Goal: Complete application form

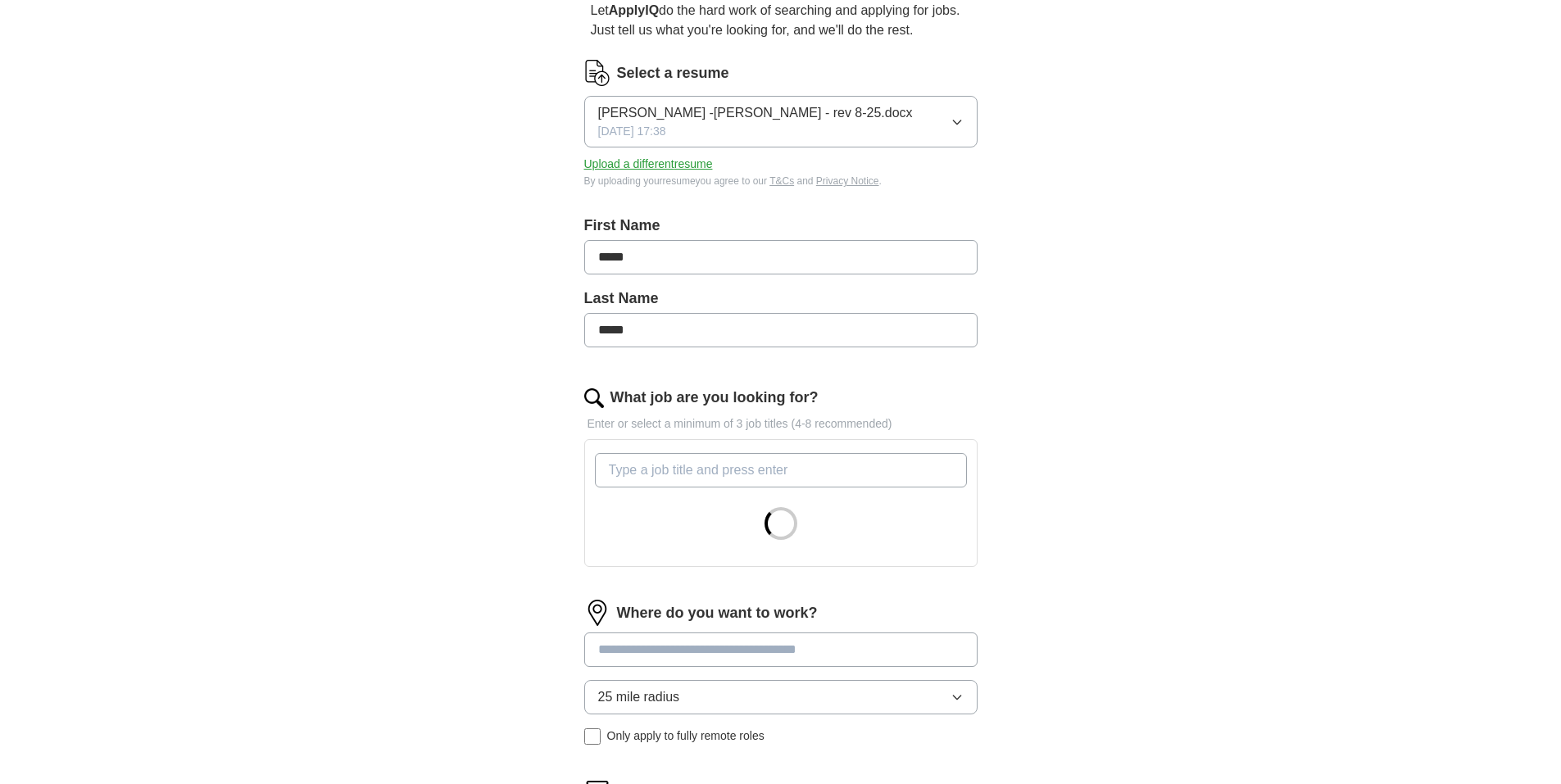
scroll to position [245, 0]
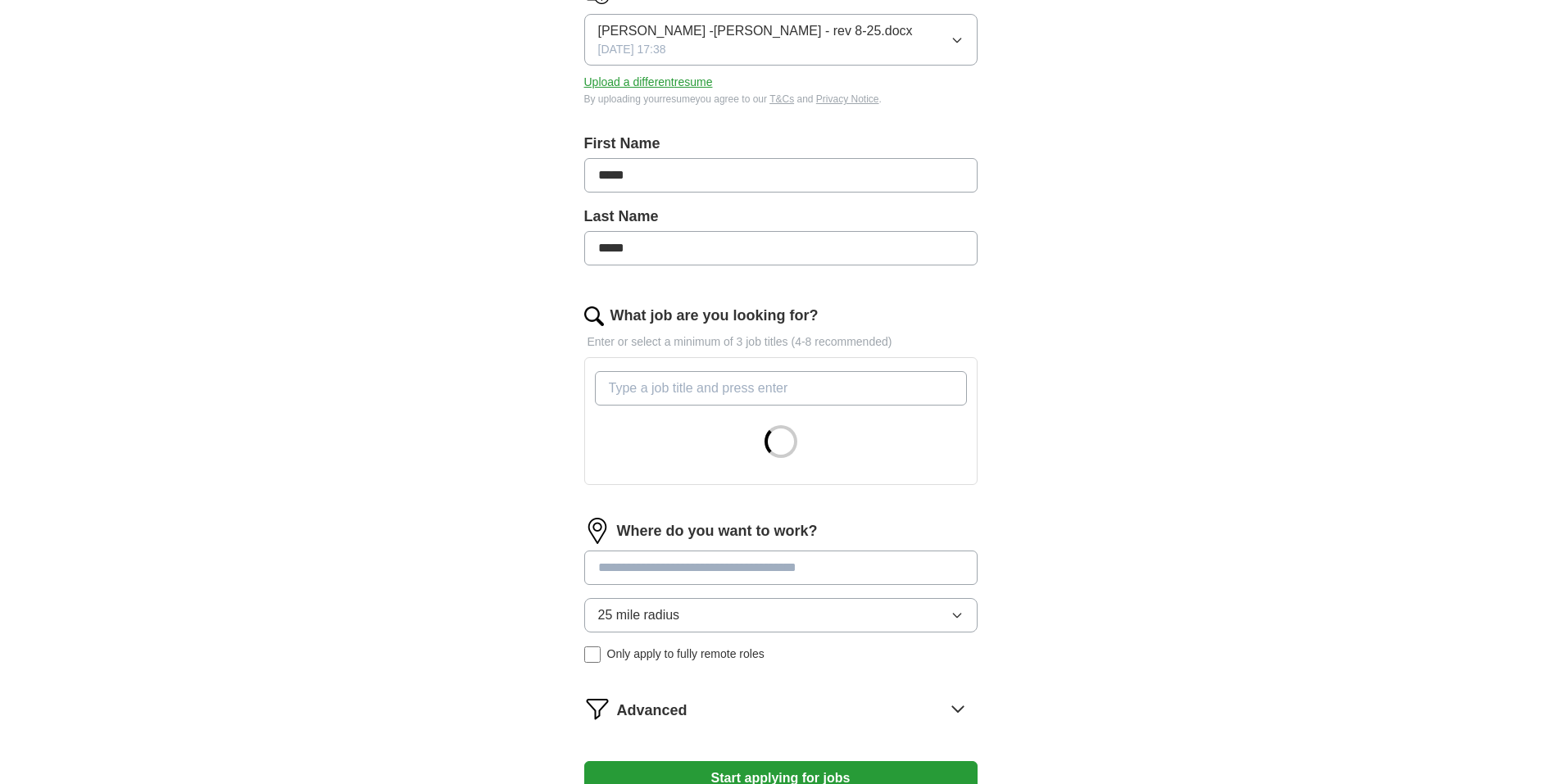
click at [693, 389] on input "What job are you looking for?" at bounding box center [780, 388] width 372 height 34
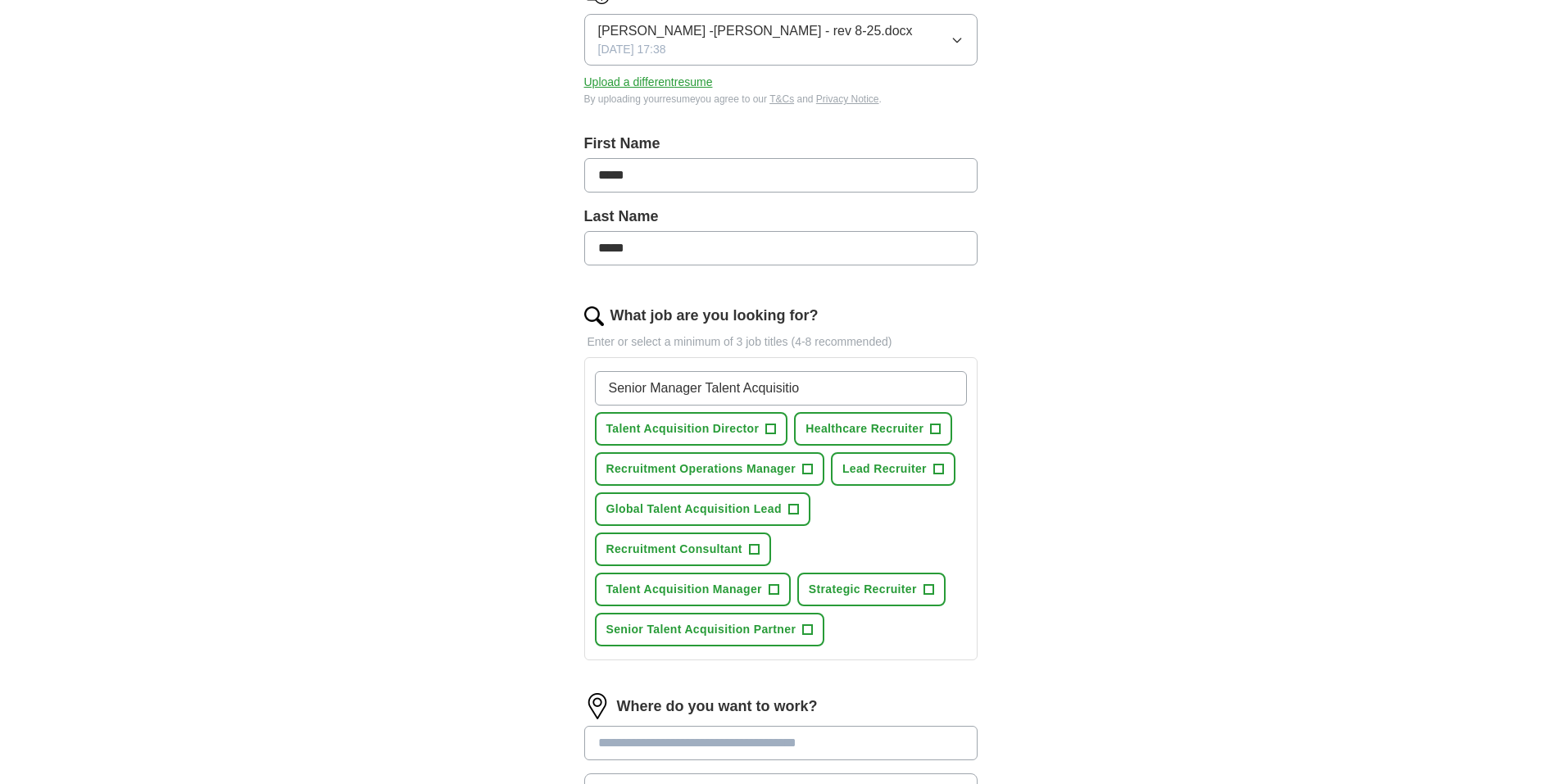
type input "Senior Manager Talent Acquisition"
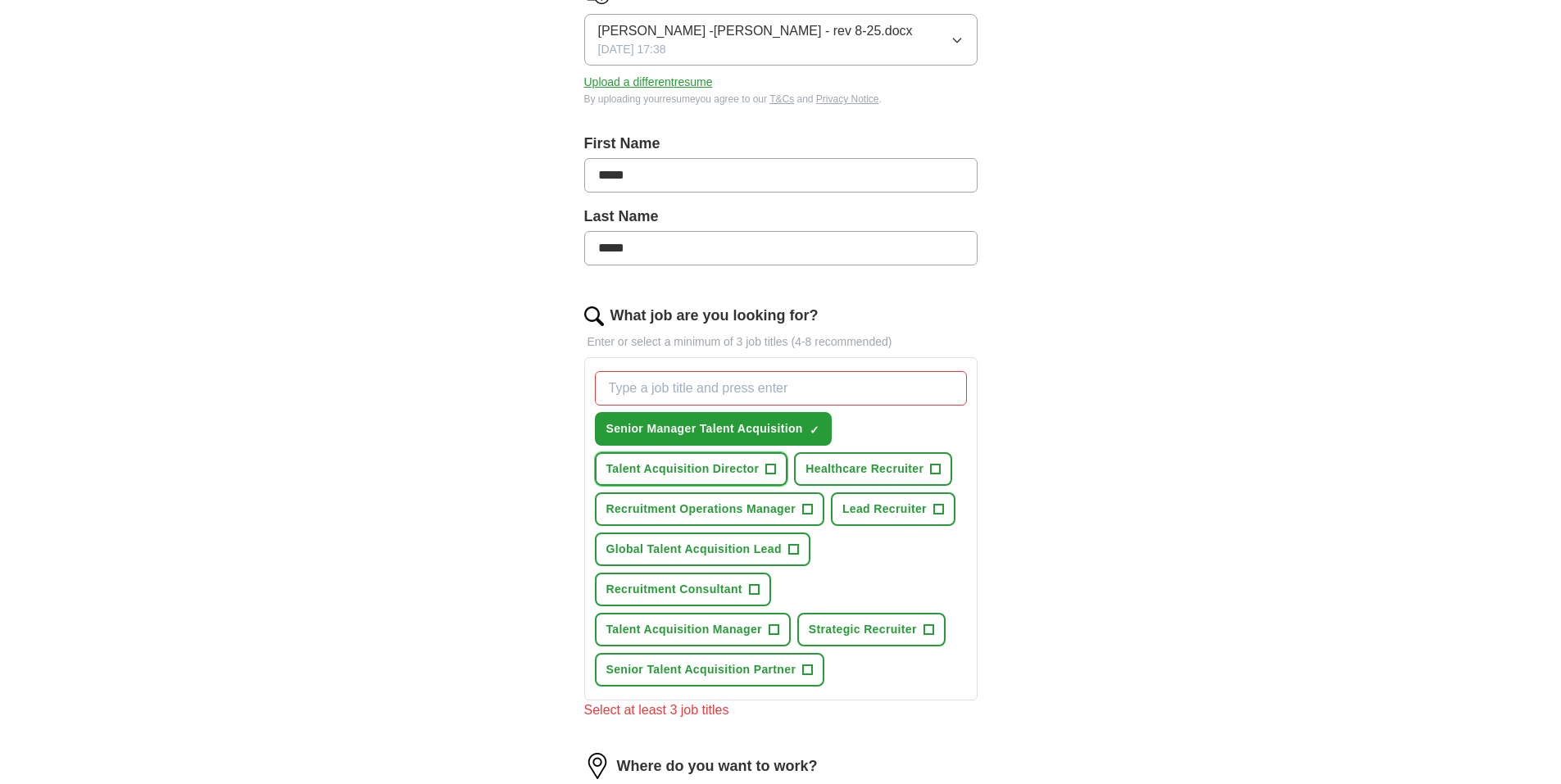
click at [770, 464] on span "+" at bounding box center [771, 469] width 10 height 13
click at [793, 545] on span "+" at bounding box center [793, 550] width 10 height 13
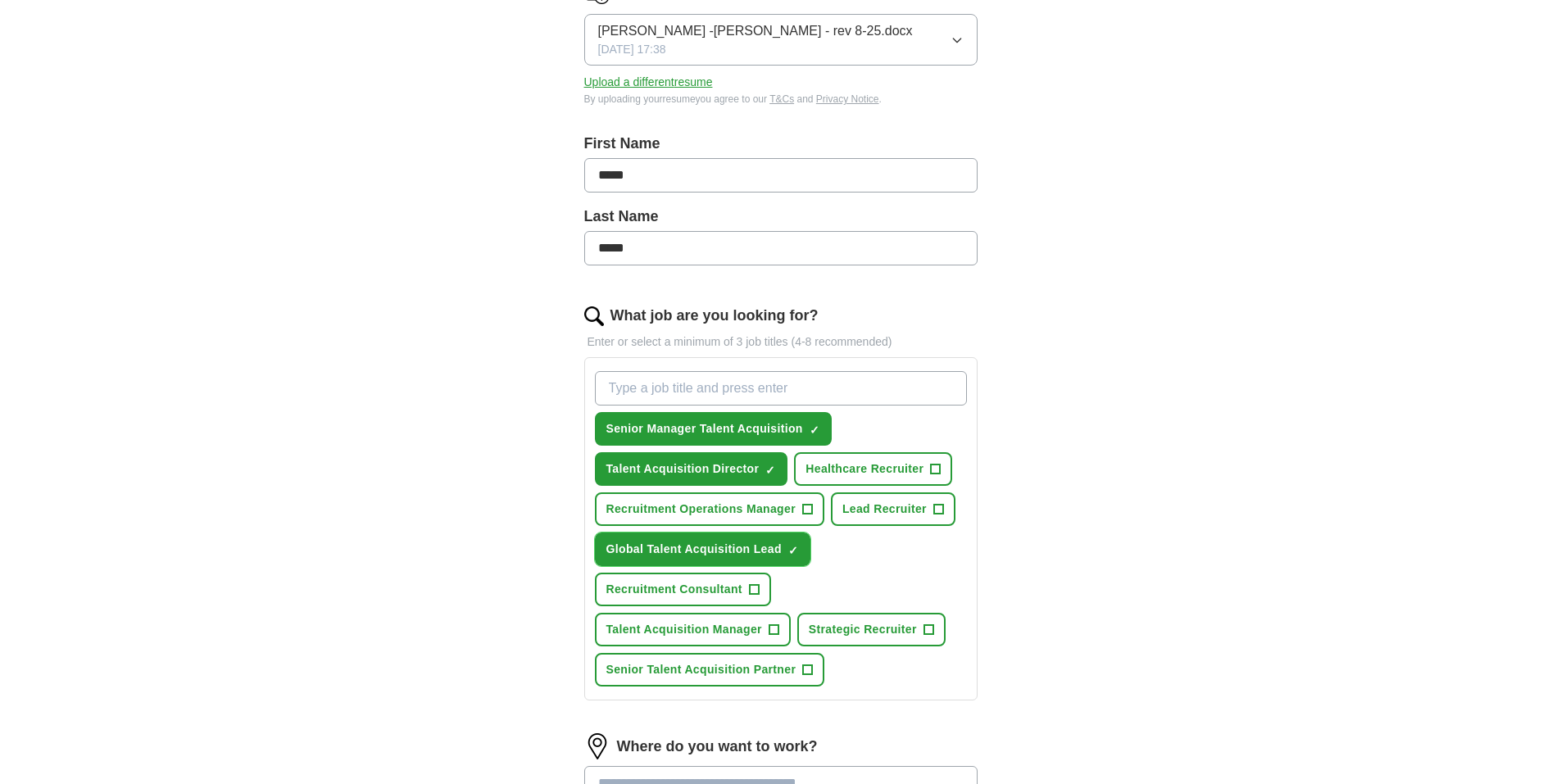
scroll to position [327, 0]
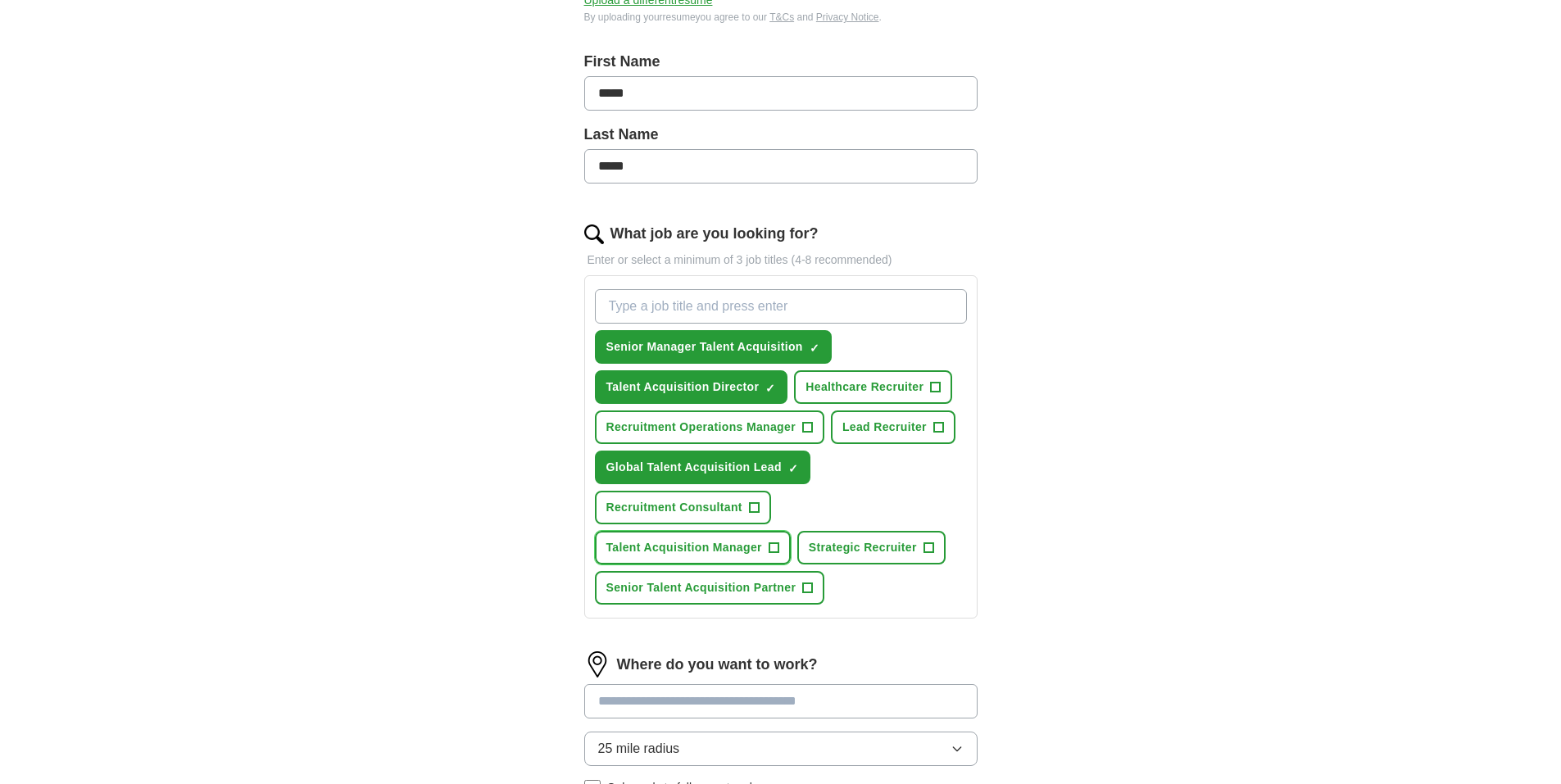
click at [744, 546] on span "Talent Acquisition Manager" at bounding box center [684, 548] width 156 height 17
click at [776, 587] on span "Senior Talent Acquisition Partner" at bounding box center [701, 588] width 190 height 17
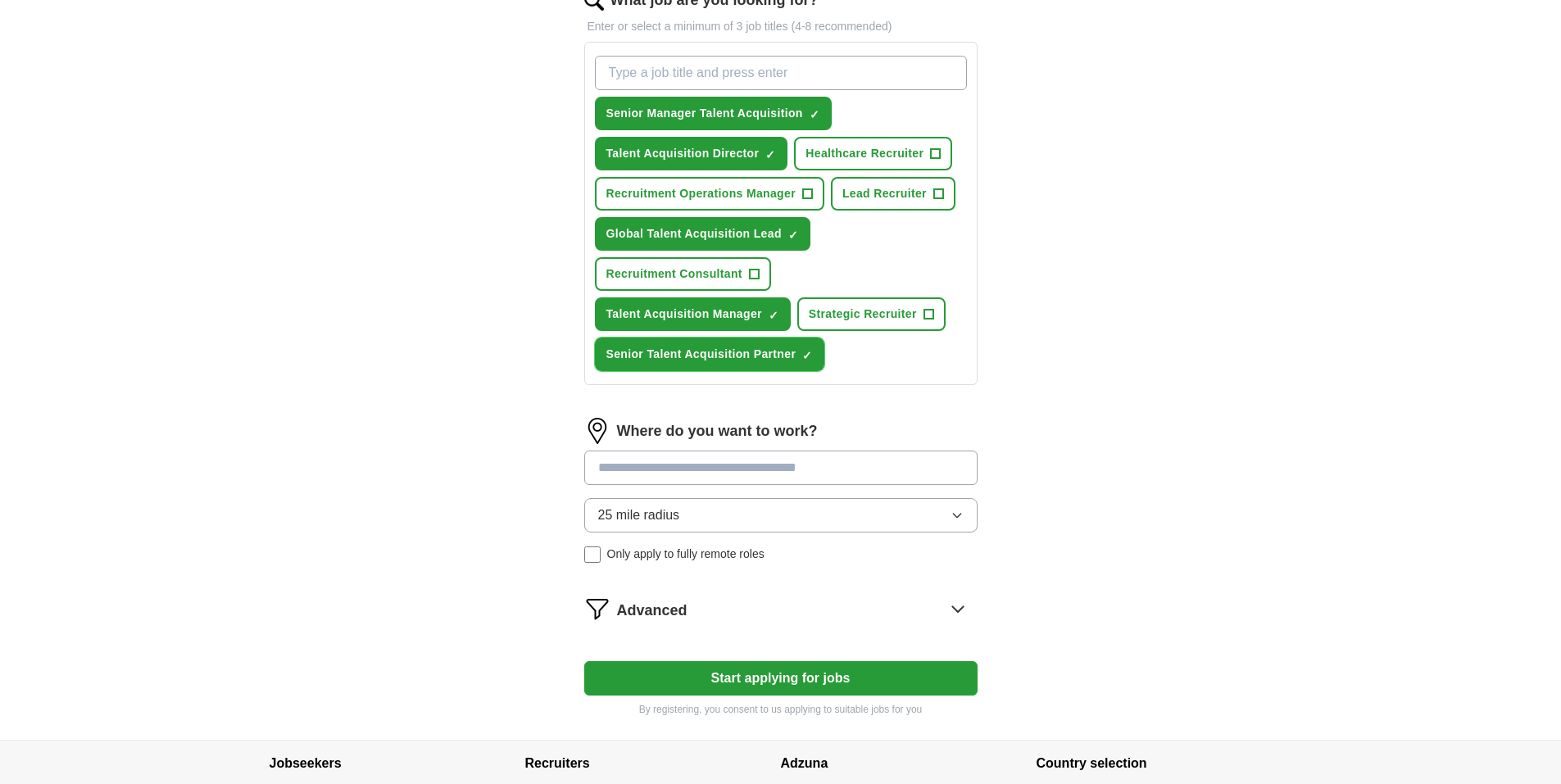
scroll to position [574, 0]
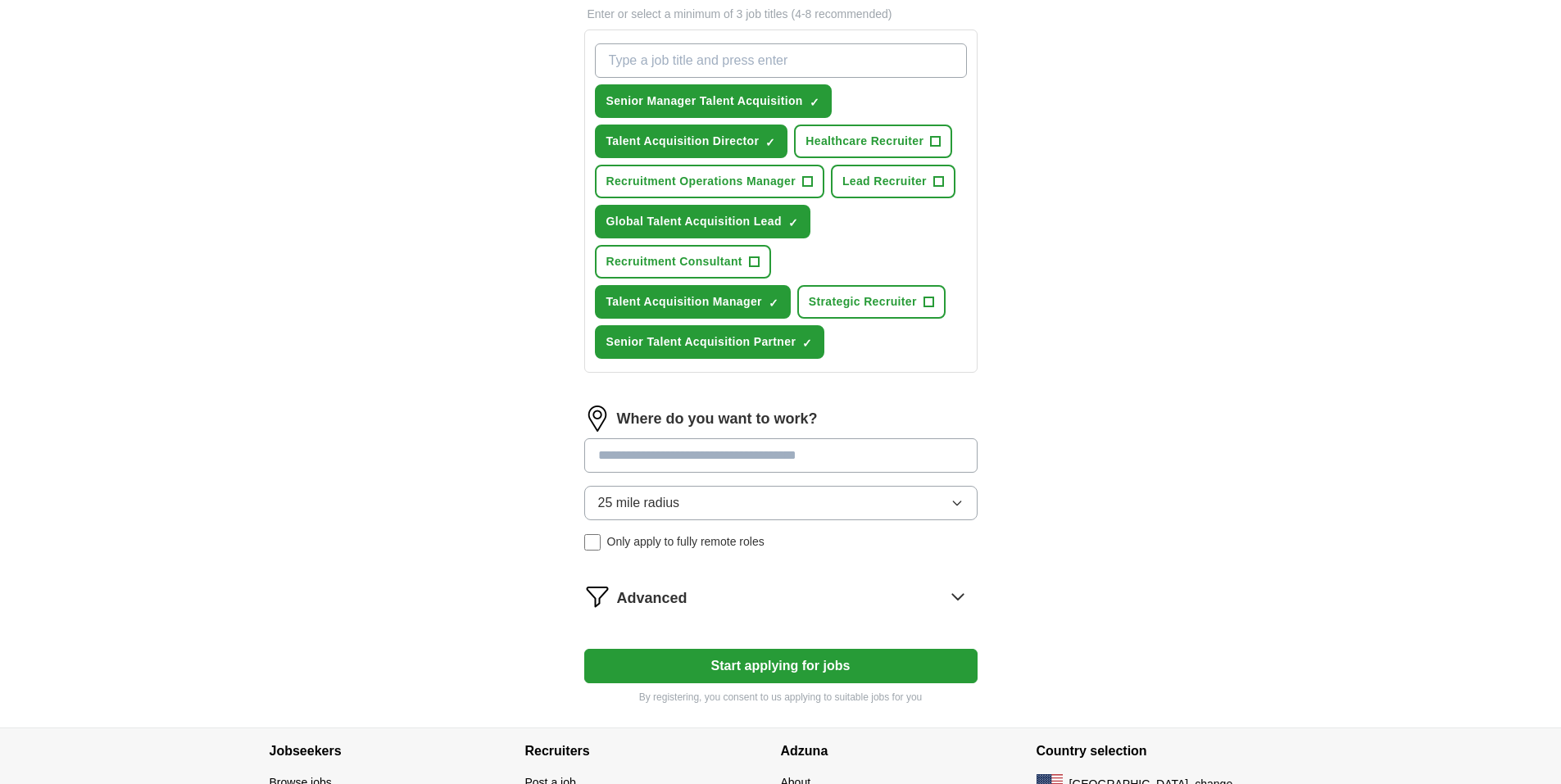
click at [609, 454] on input at bounding box center [780, 456] width 393 height 34
type input "**********"
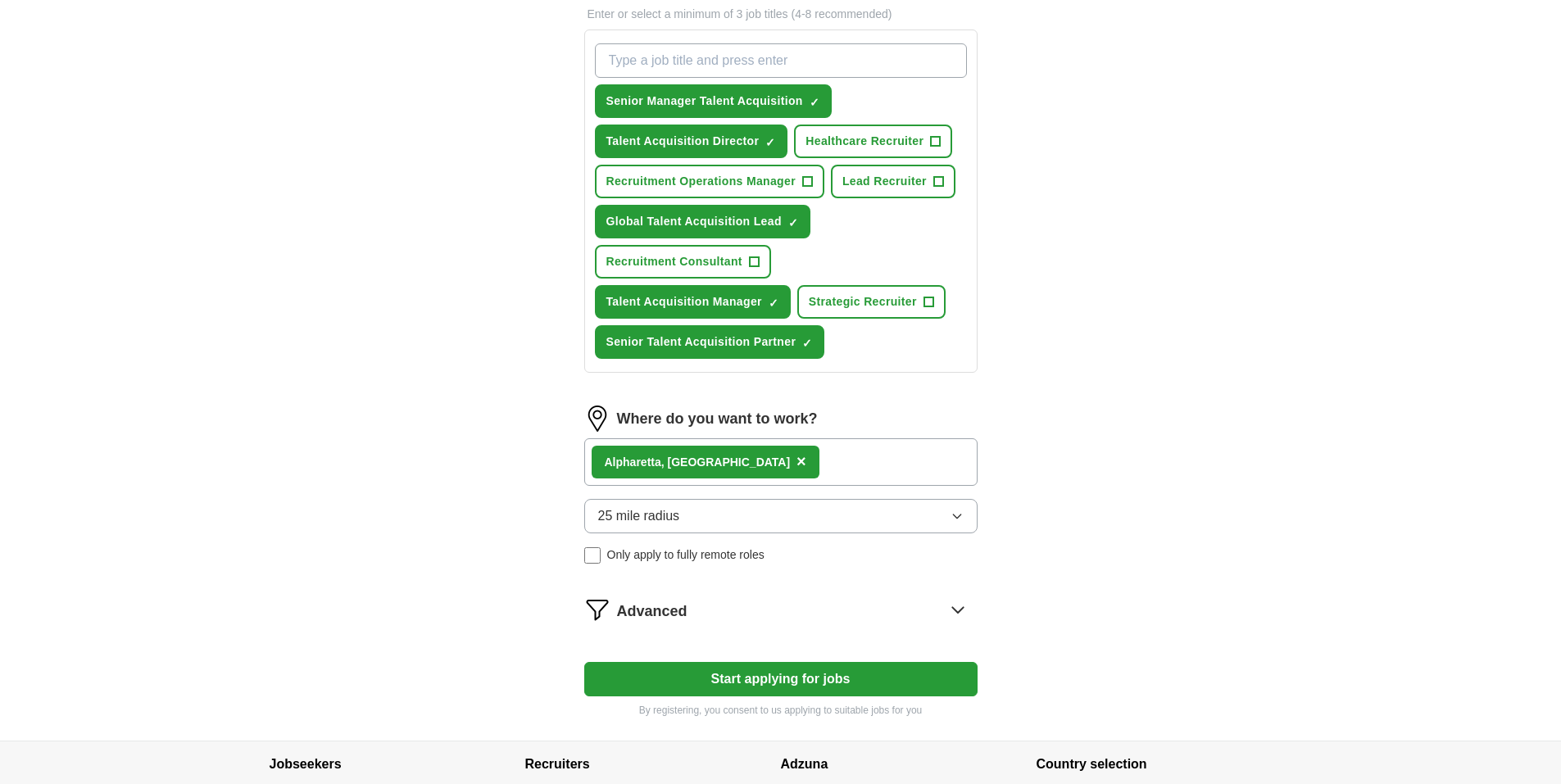
click at [758, 471] on div "Alphare tta, [GEOGRAPHIC_DATA] ×" at bounding box center [780, 462] width 393 height 48
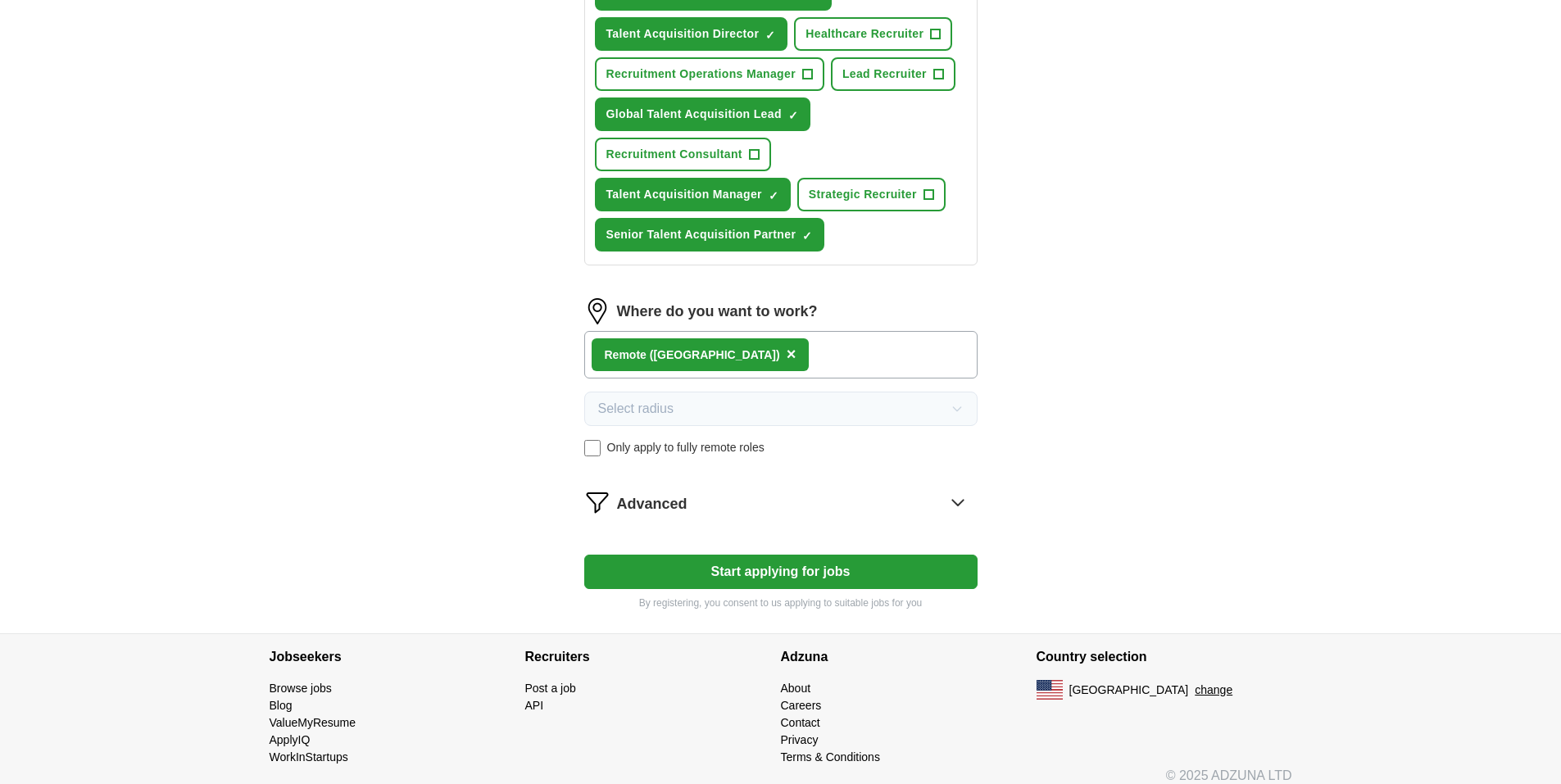
scroll to position [696, 0]
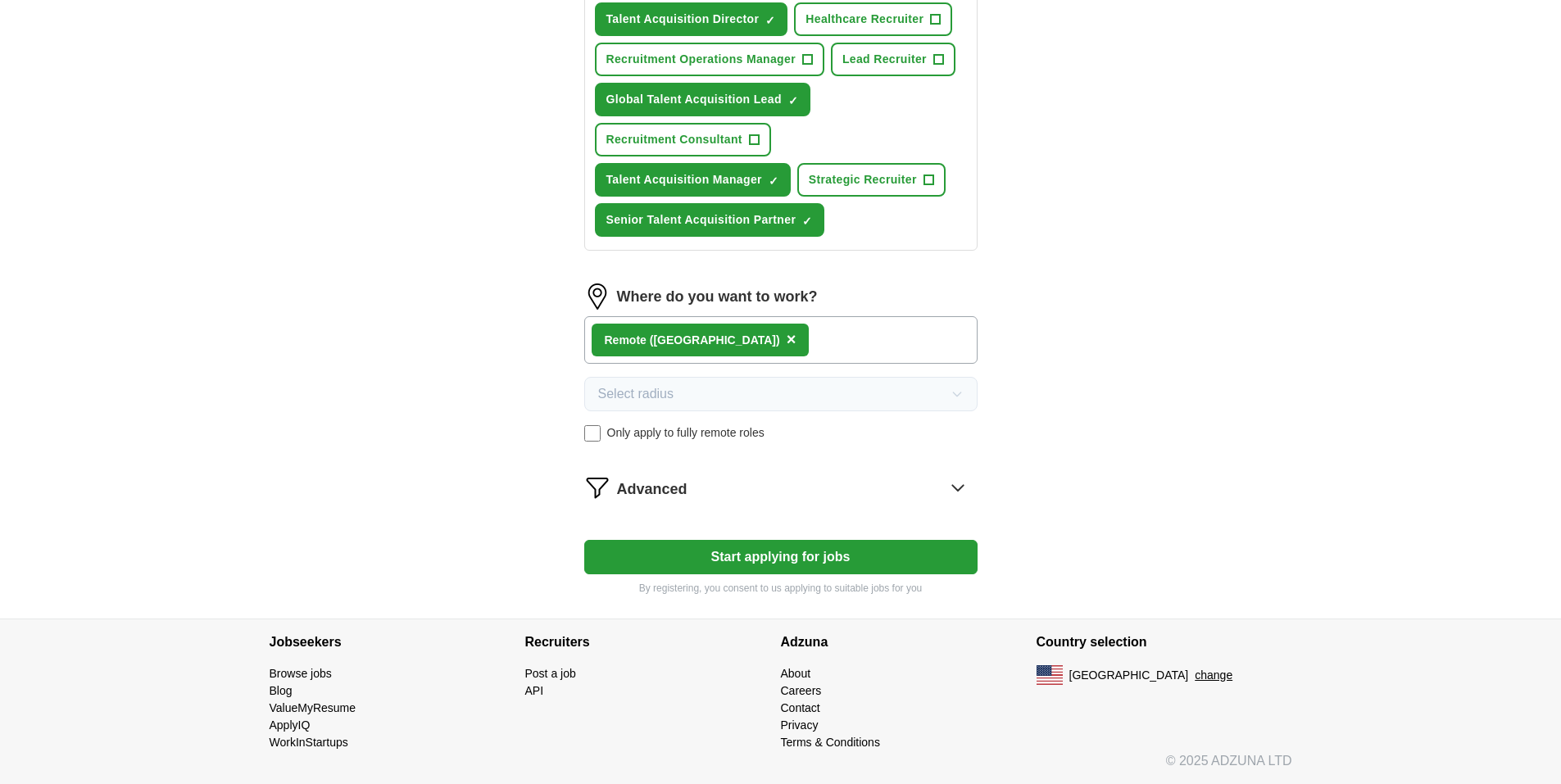
click at [959, 485] on icon at bounding box center [958, 488] width 27 height 27
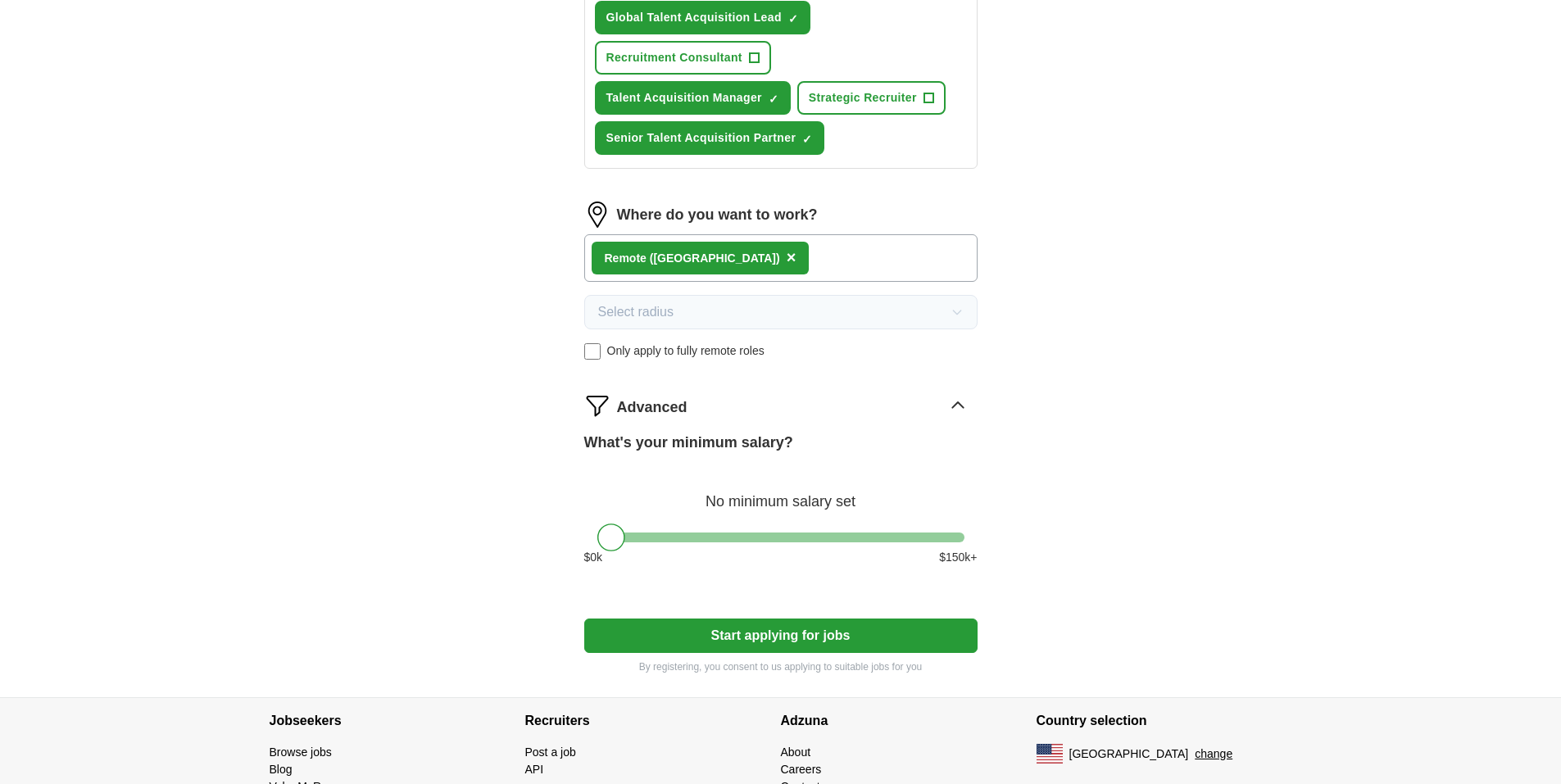
scroll to position [856, 0]
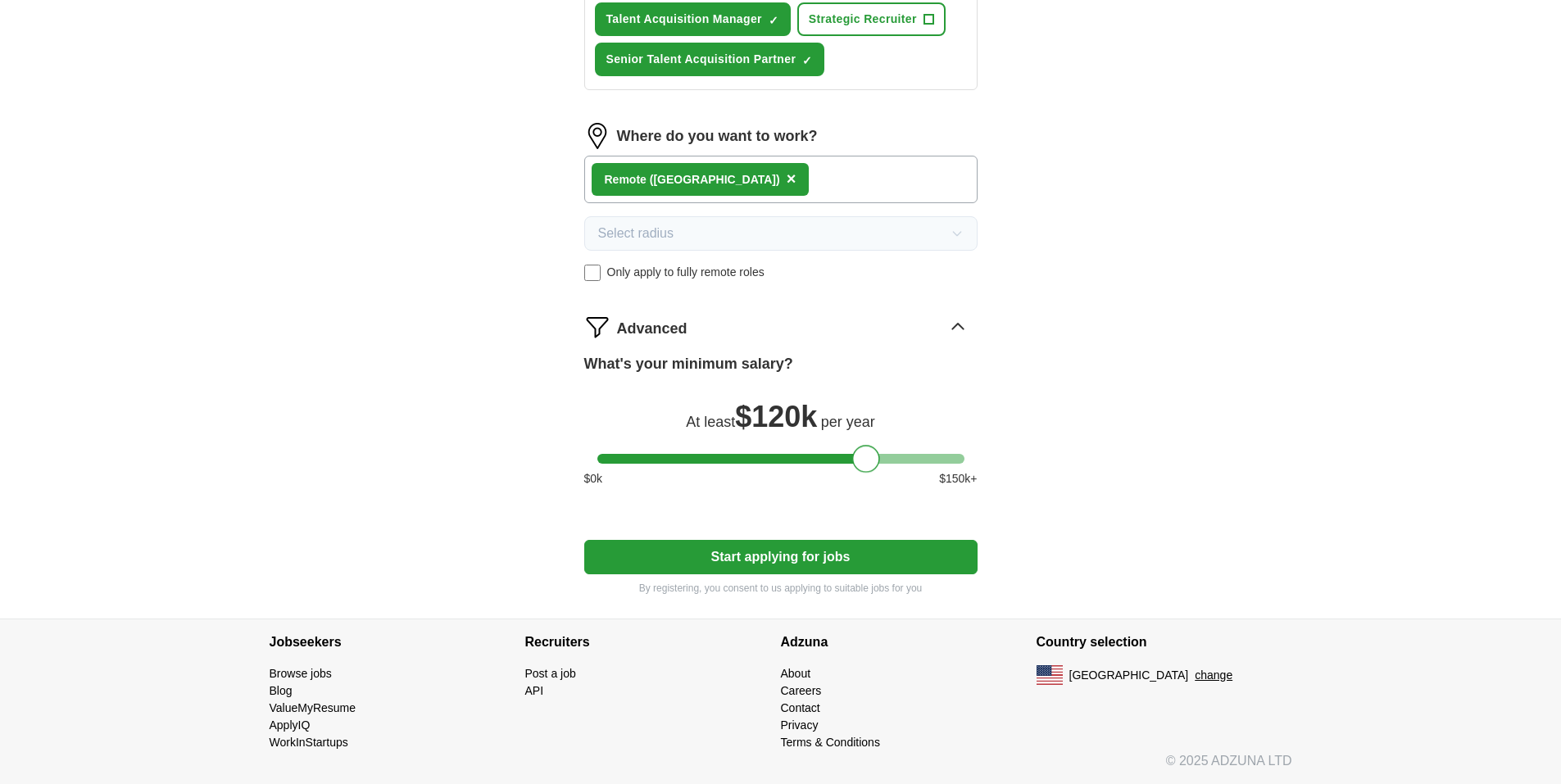
drag, startPoint x: 615, startPoint y: 455, endPoint x: 871, endPoint y: 457, distance: 256.0
click at [871, 457] on div at bounding box center [865, 459] width 28 height 28
click at [784, 556] on button "Start applying for jobs" at bounding box center [780, 557] width 393 height 34
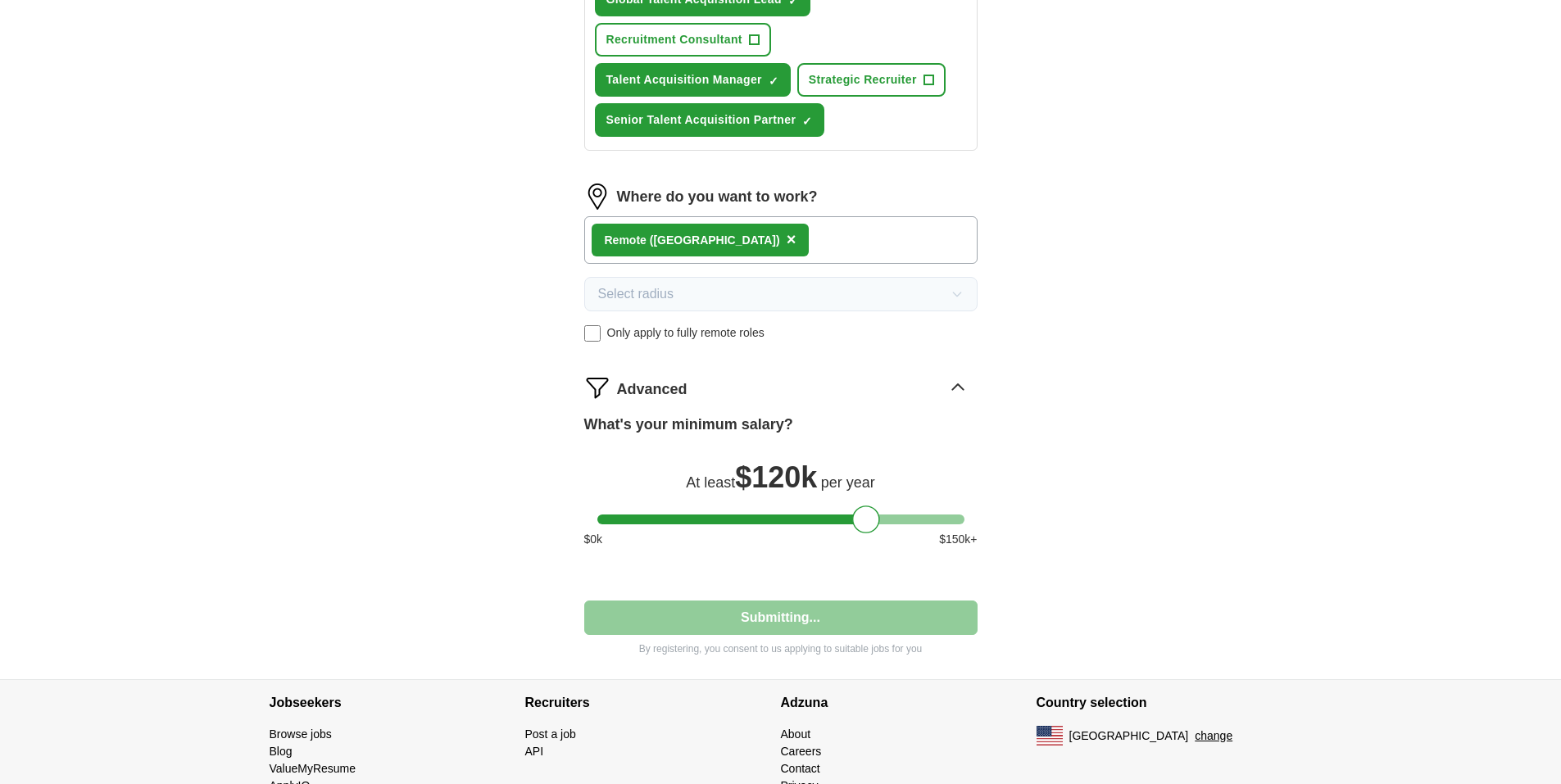
select select "**"
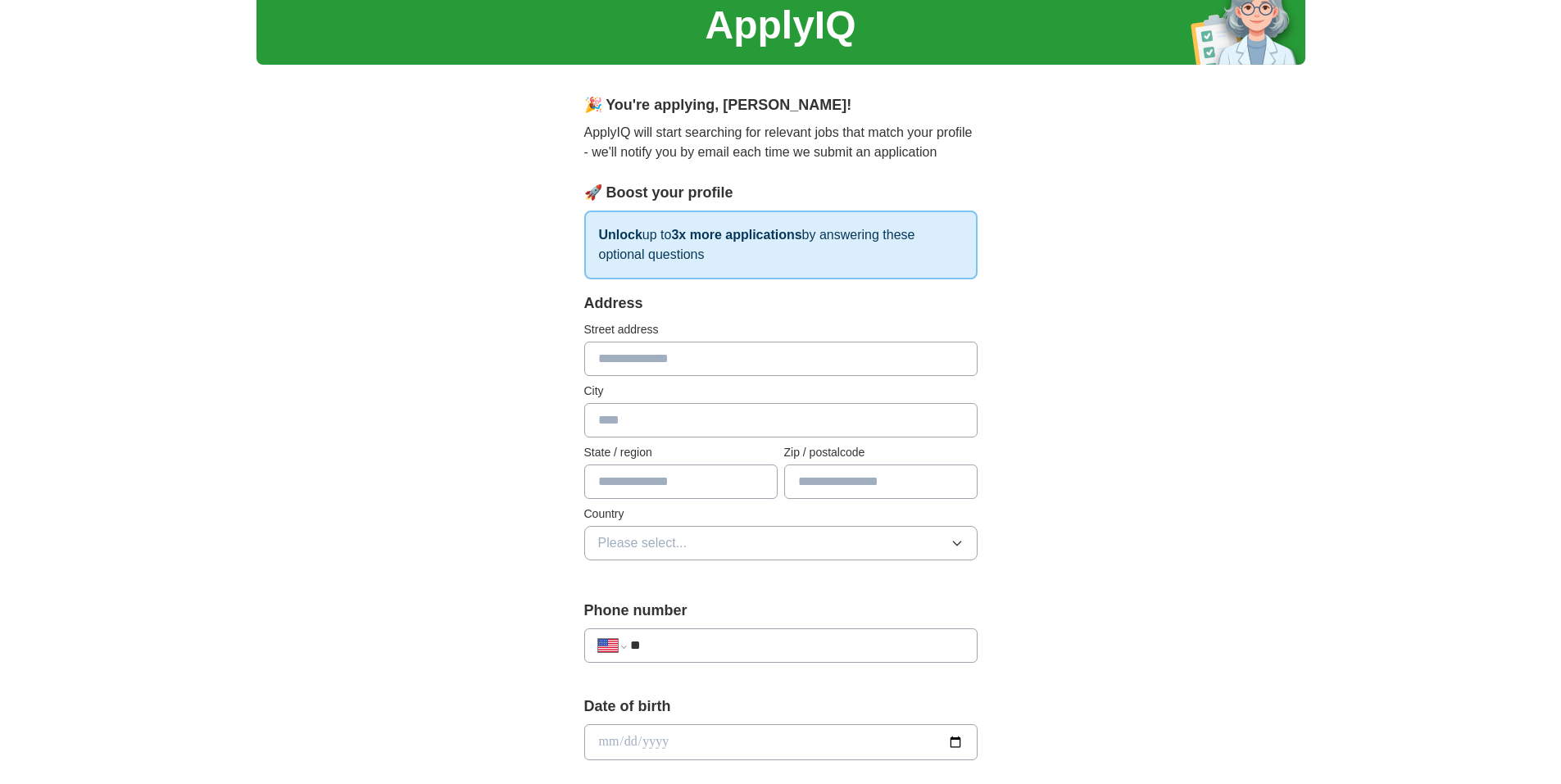
scroll to position [0, 0]
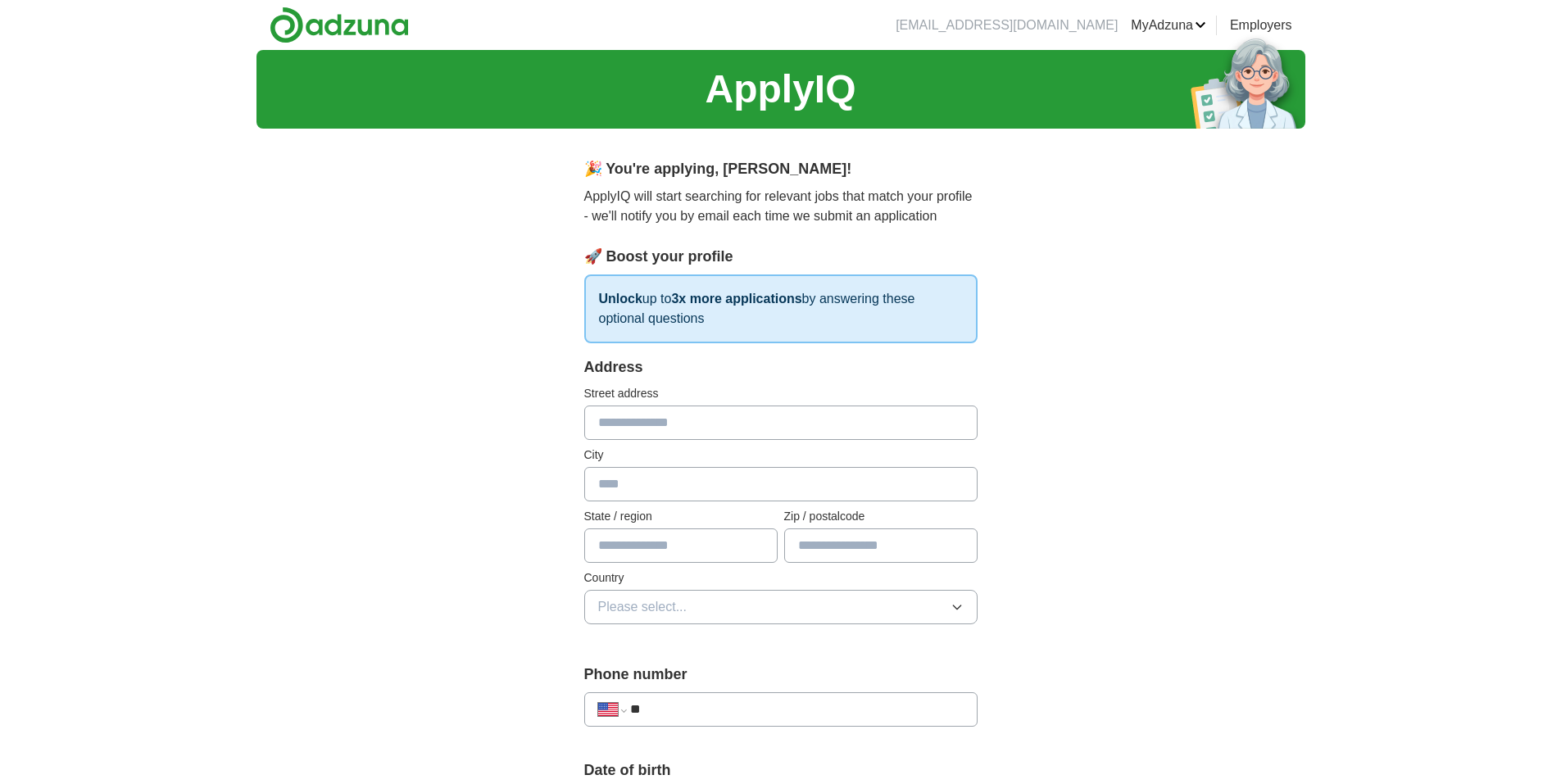
click at [667, 432] on input "text" at bounding box center [780, 422] width 393 height 34
type input "**********"
type input "******"
type input "*"
type input "**"
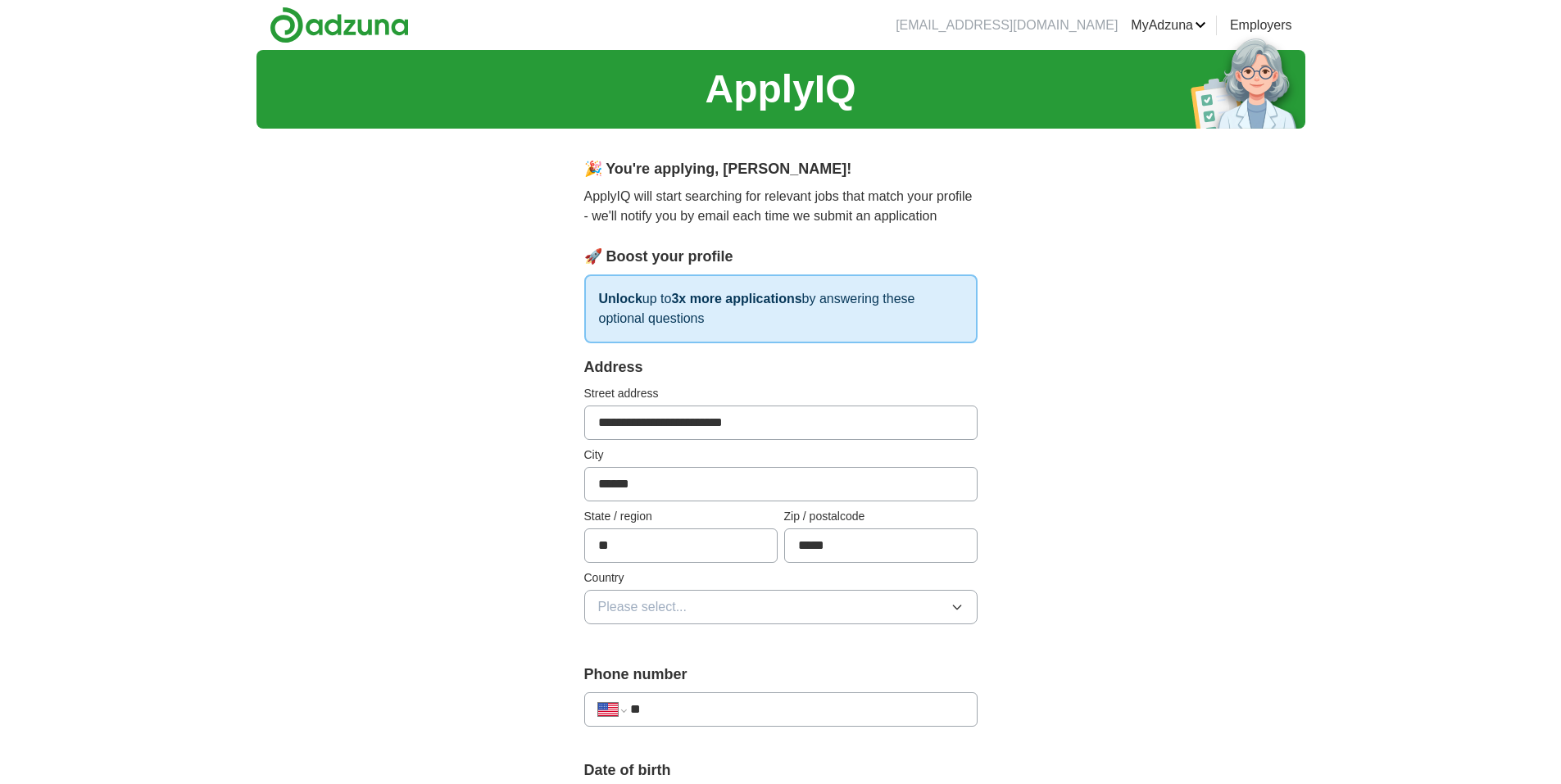
type input "*****"
click at [953, 607] on icon "button" at bounding box center [958, 607] width 13 height 13
click at [805, 671] on div "[GEOGRAPHIC_DATA]" at bounding box center [781, 678] width 366 height 20
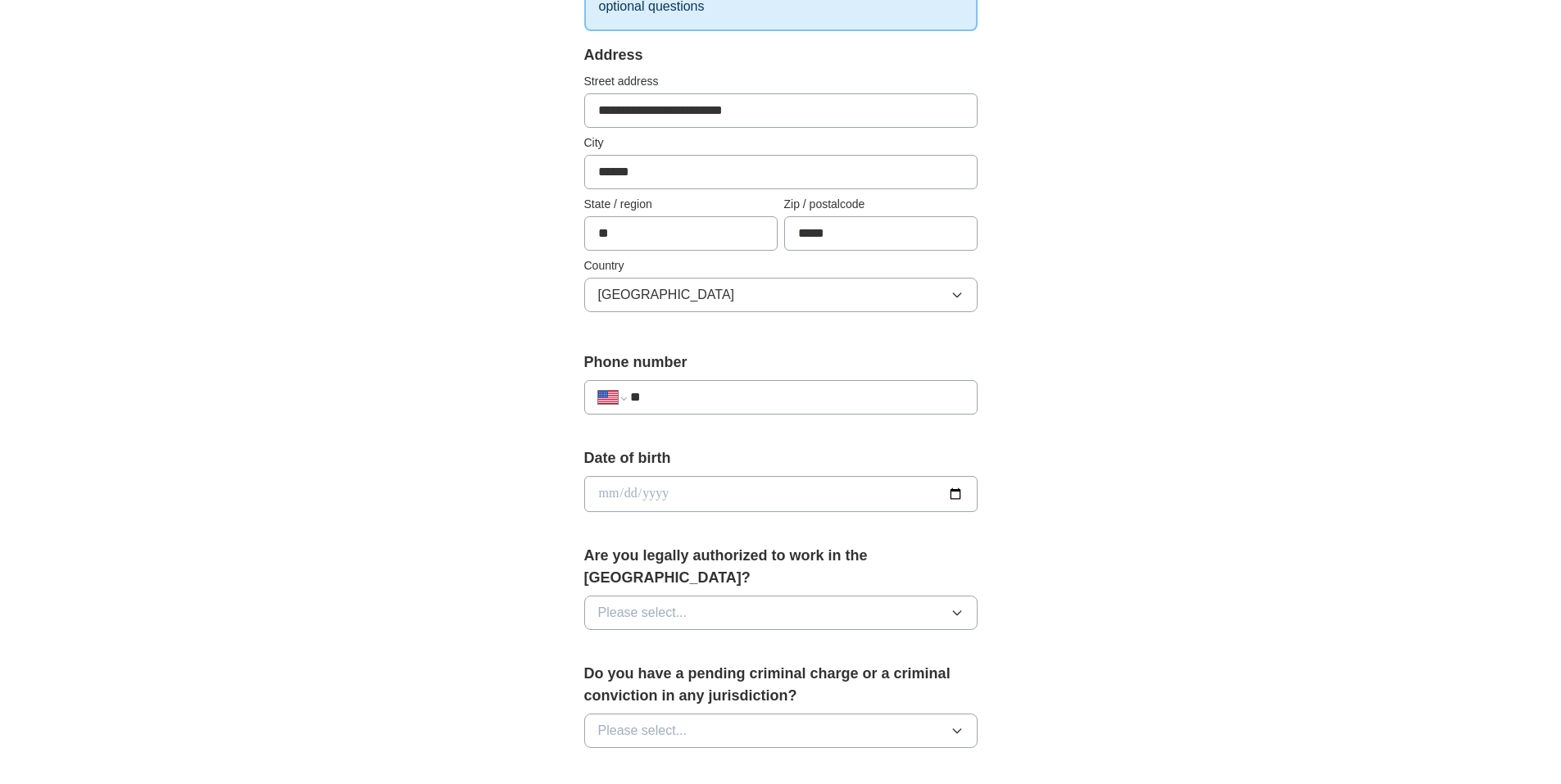
scroll to position [327, 0]
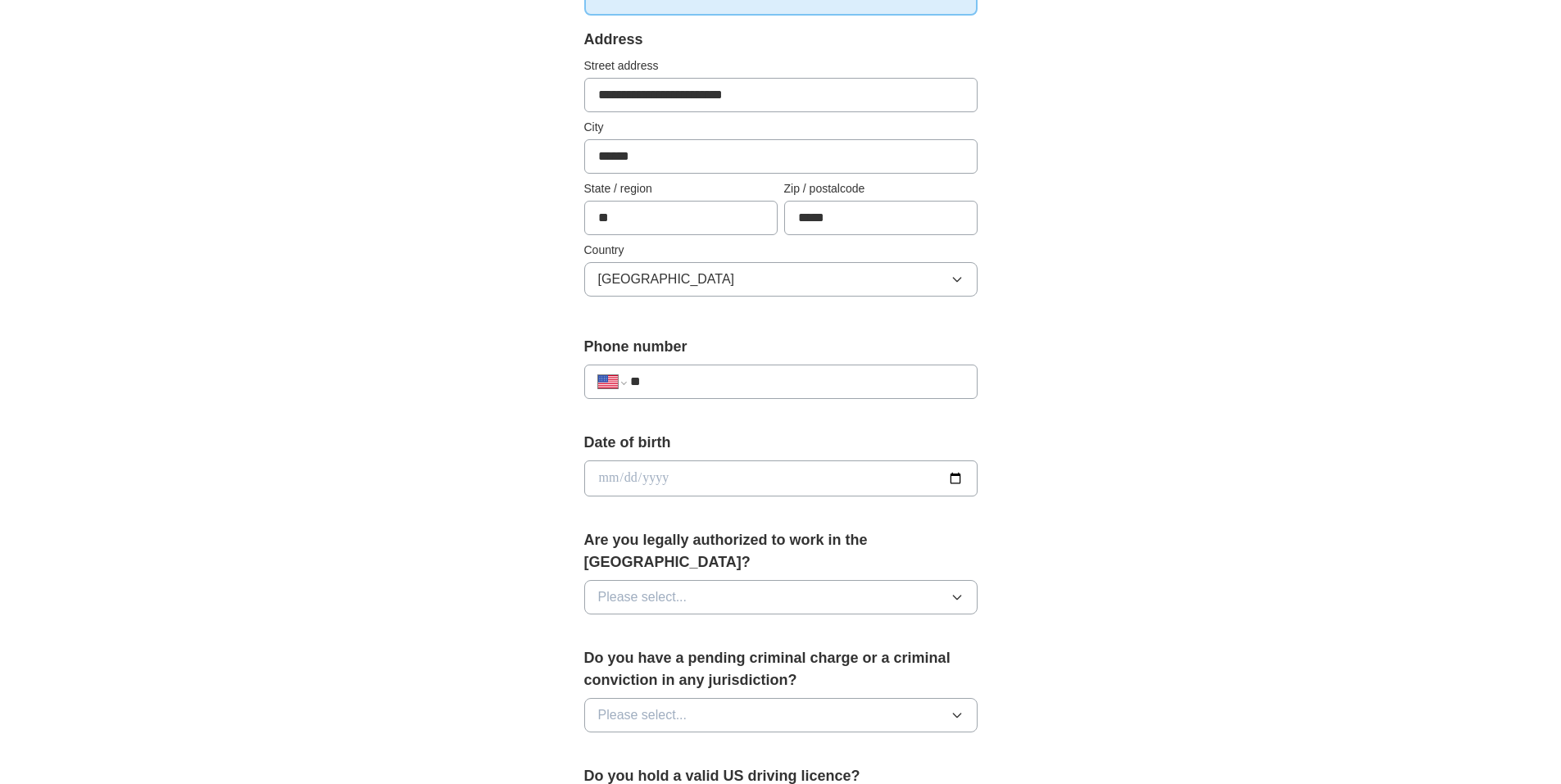
click at [748, 390] on input "**" at bounding box center [797, 382] width 333 height 20
type input "**********"
click at [808, 484] on input "date" at bounding box center [780, 479] width 393 height 36
click at [758, 580] on button "Please select..." at bounding box center [780, 598] width 393 height 34
click at [657, 625] on div "Yes" at bounding box center [781, 635] width 366 height 20
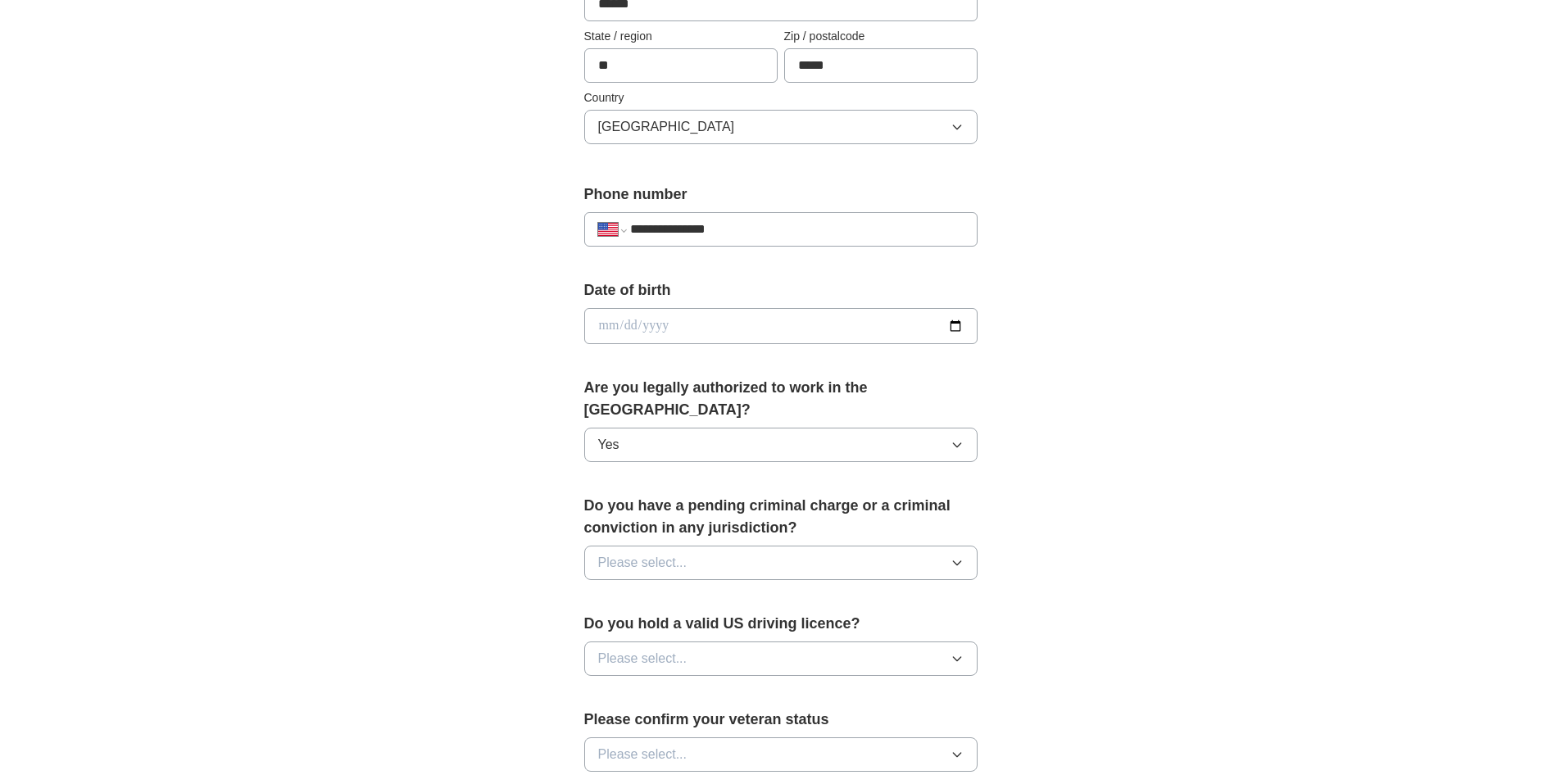
scroll to position [492, 0]
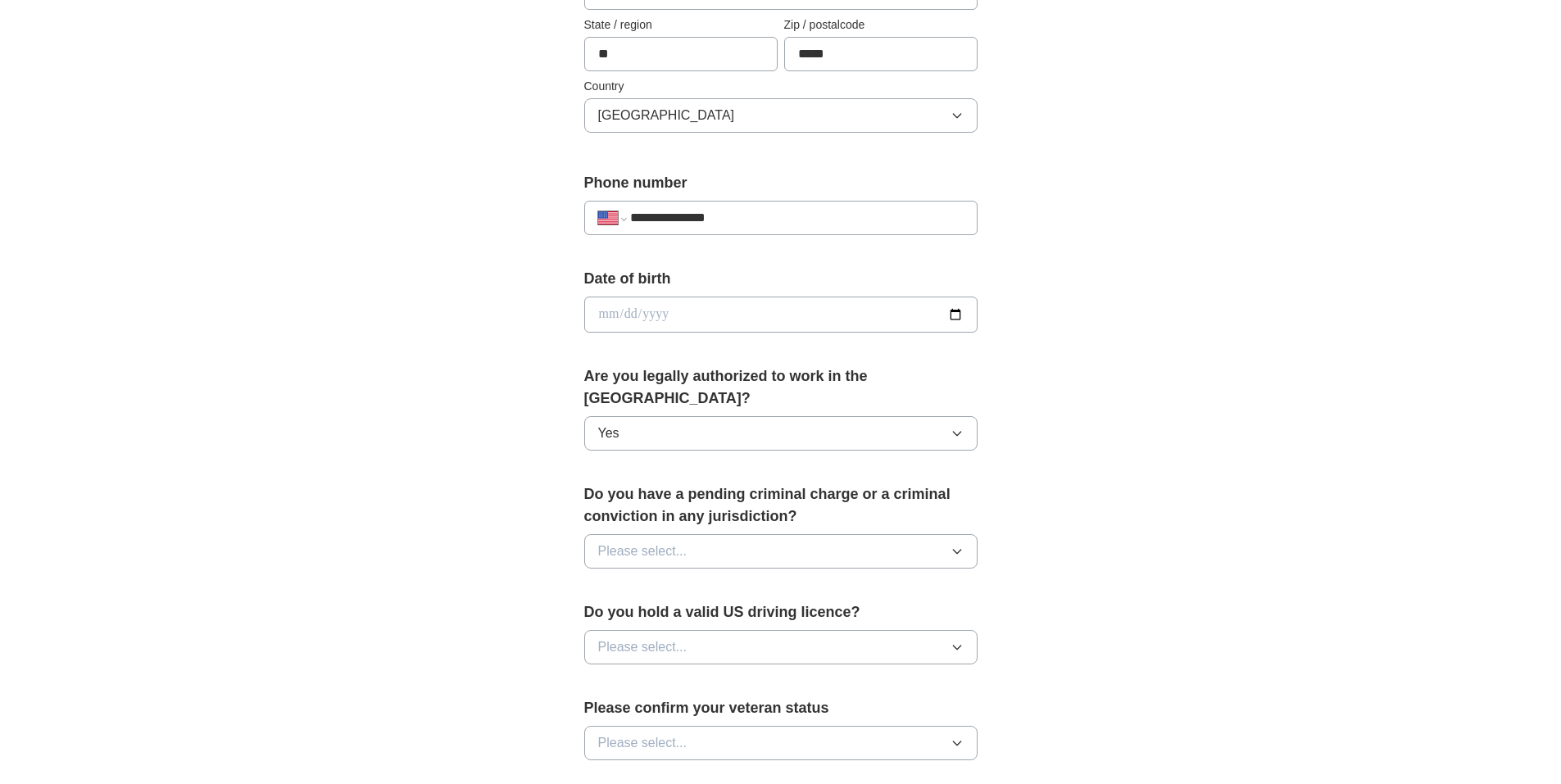
click at [651, 541] on span "Please select..." at bounding box center [643, 551] width 89 height 20
click at [623, 613] on div "No" at bounding box center [781, 622] width 366 height 20
click at [660, 637] on span "Please select..." at bounding box center [643, 647] width 89 height 20
click at [637, 675] on div "Yes" at bounding box center [781, 684] width 366 height 20
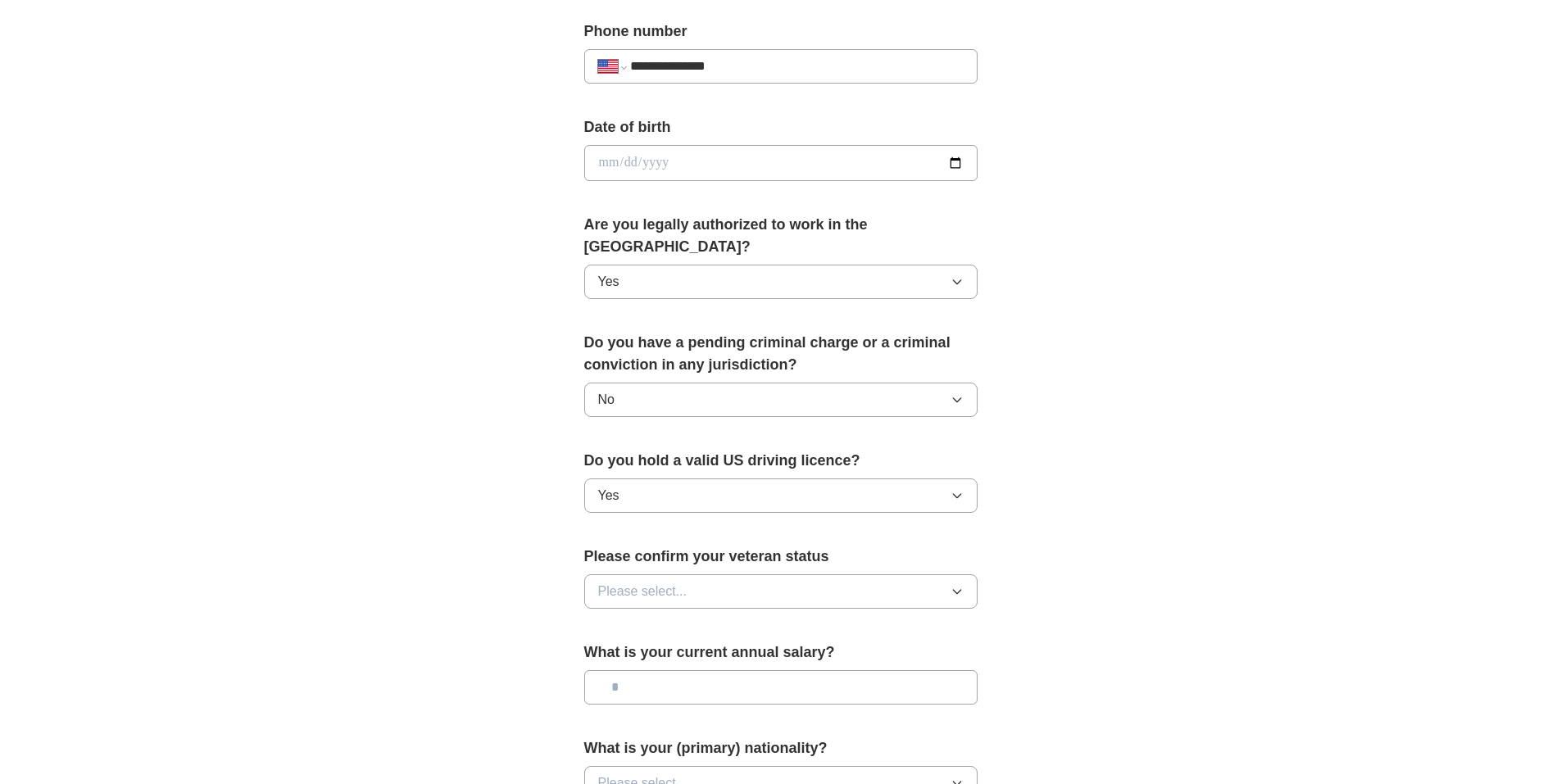
scroll to position [656, 0]
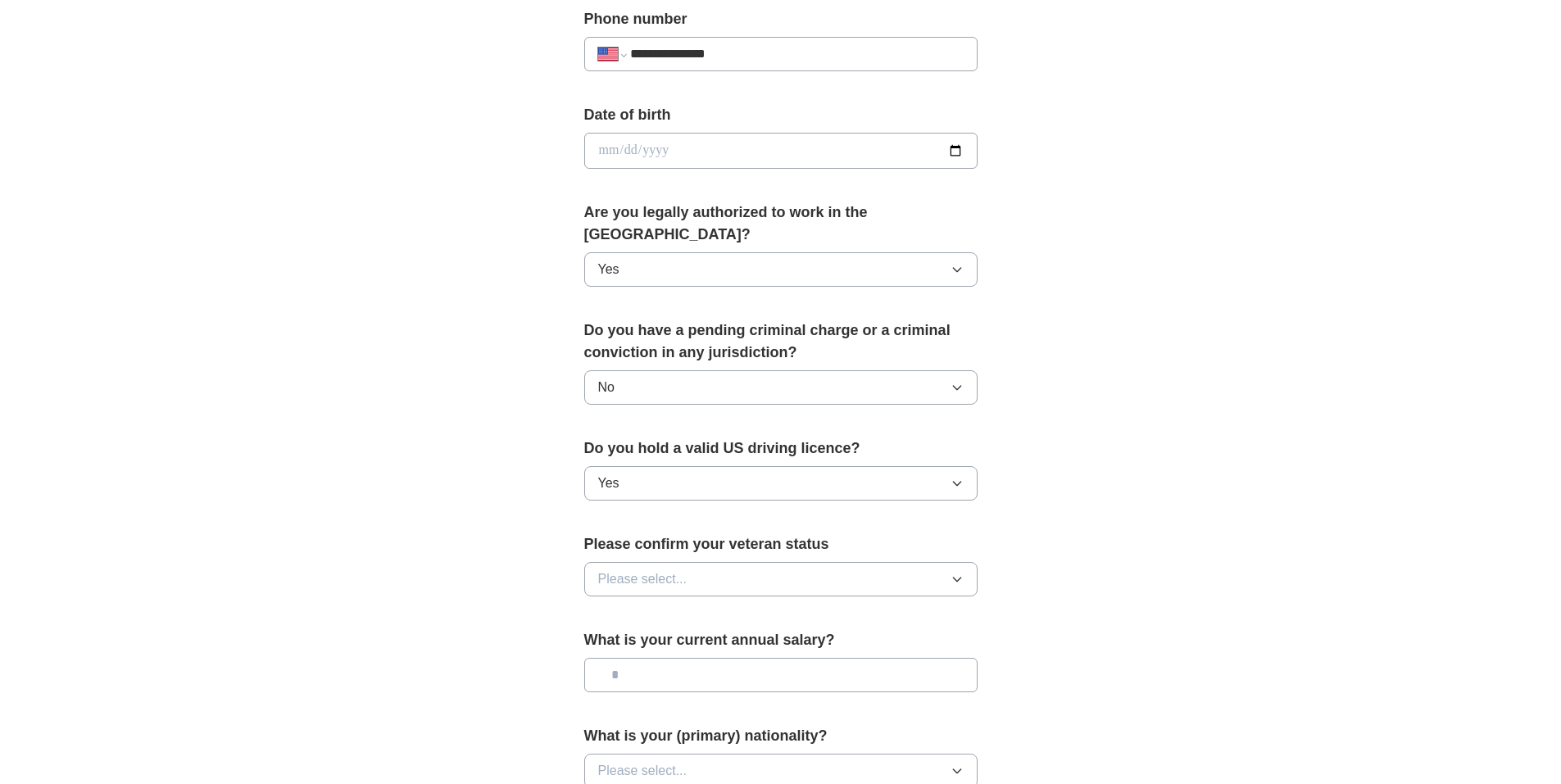
click at [653, 569] on span "Please select..." at bounding box center [643, 578] width 89 height 20
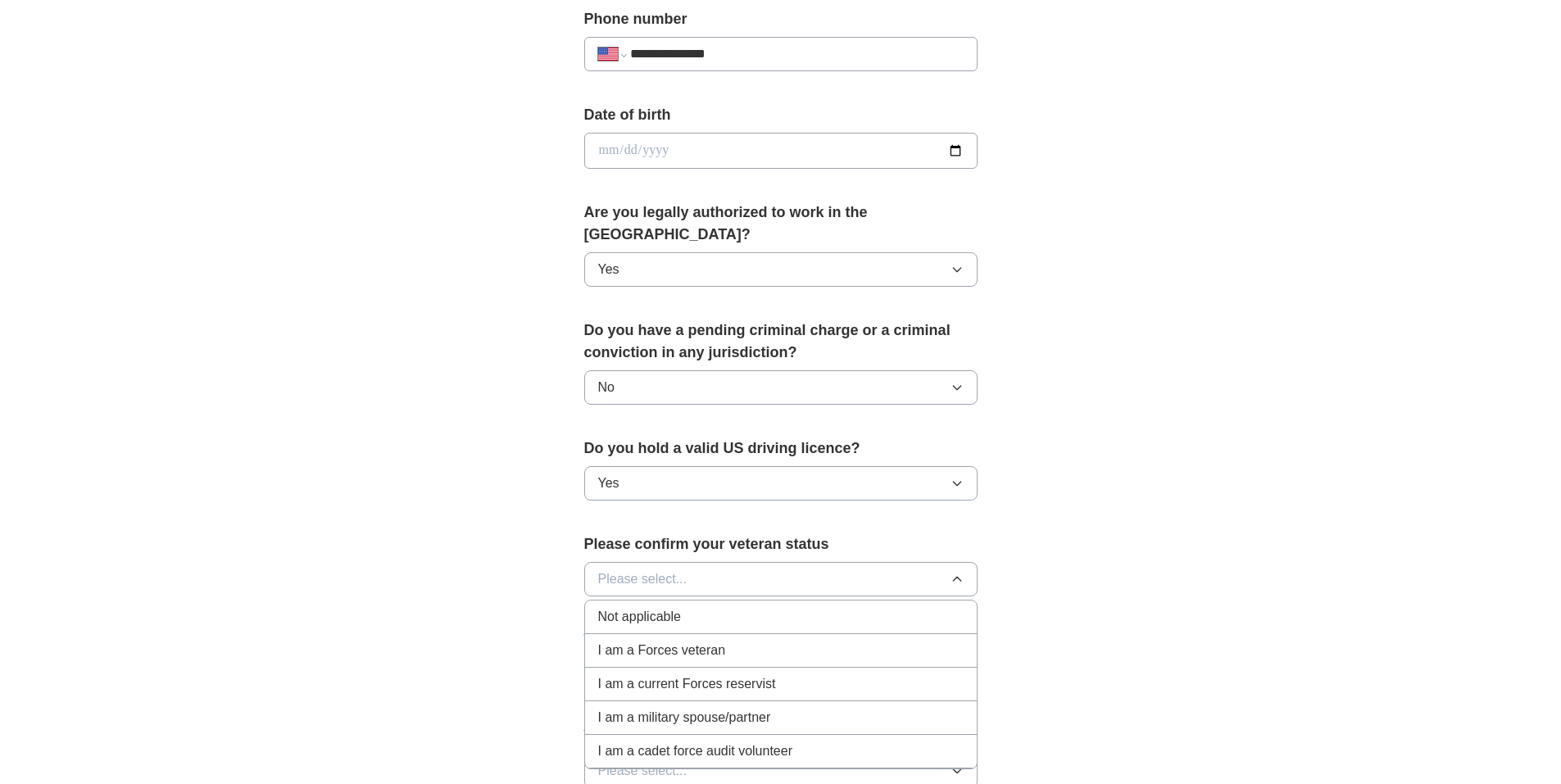
click at [675, 607] on span "Not applicable" at bounding box center [640, 617] width 83 height 20
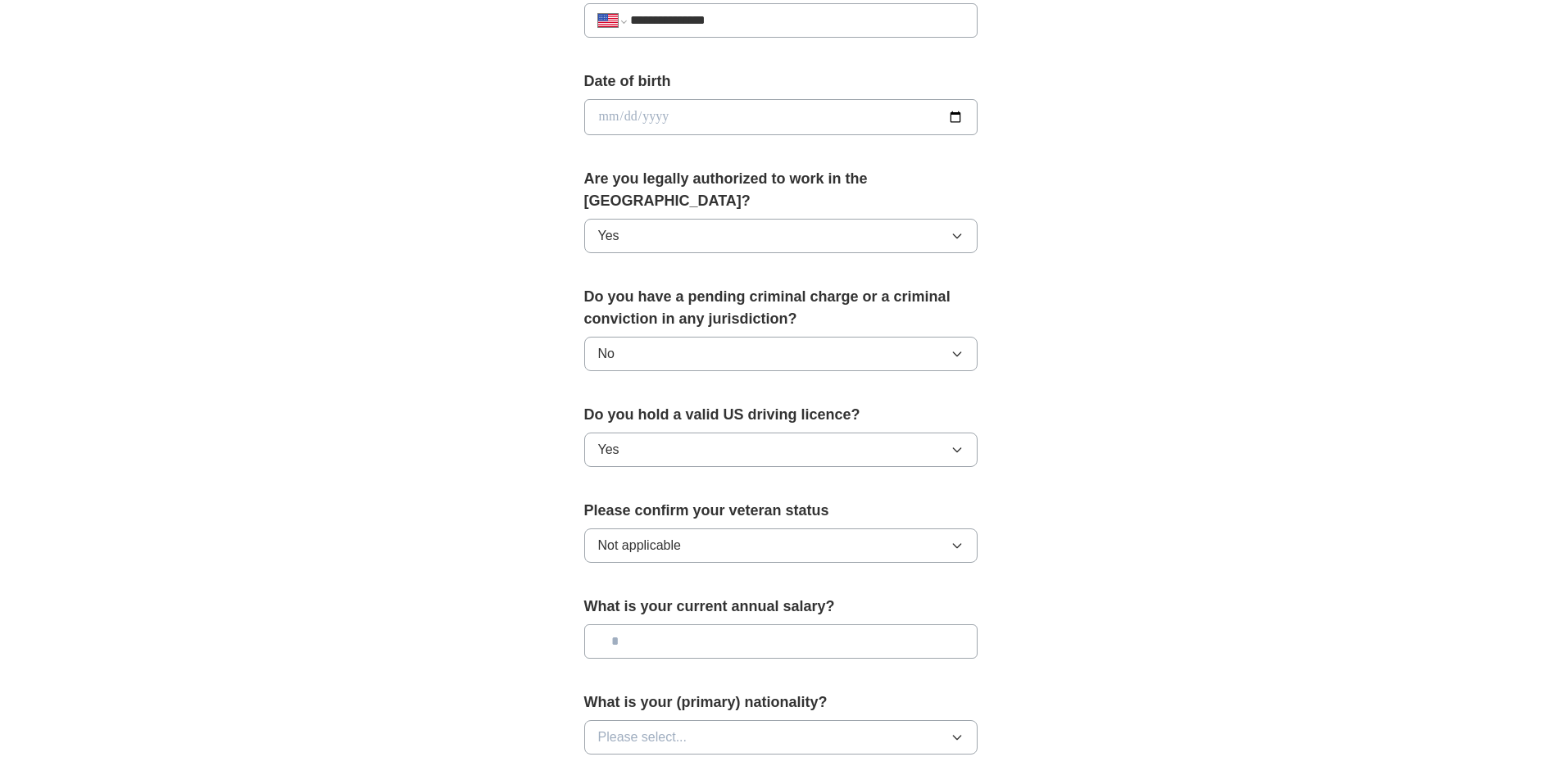
scroll to position [737, 0]
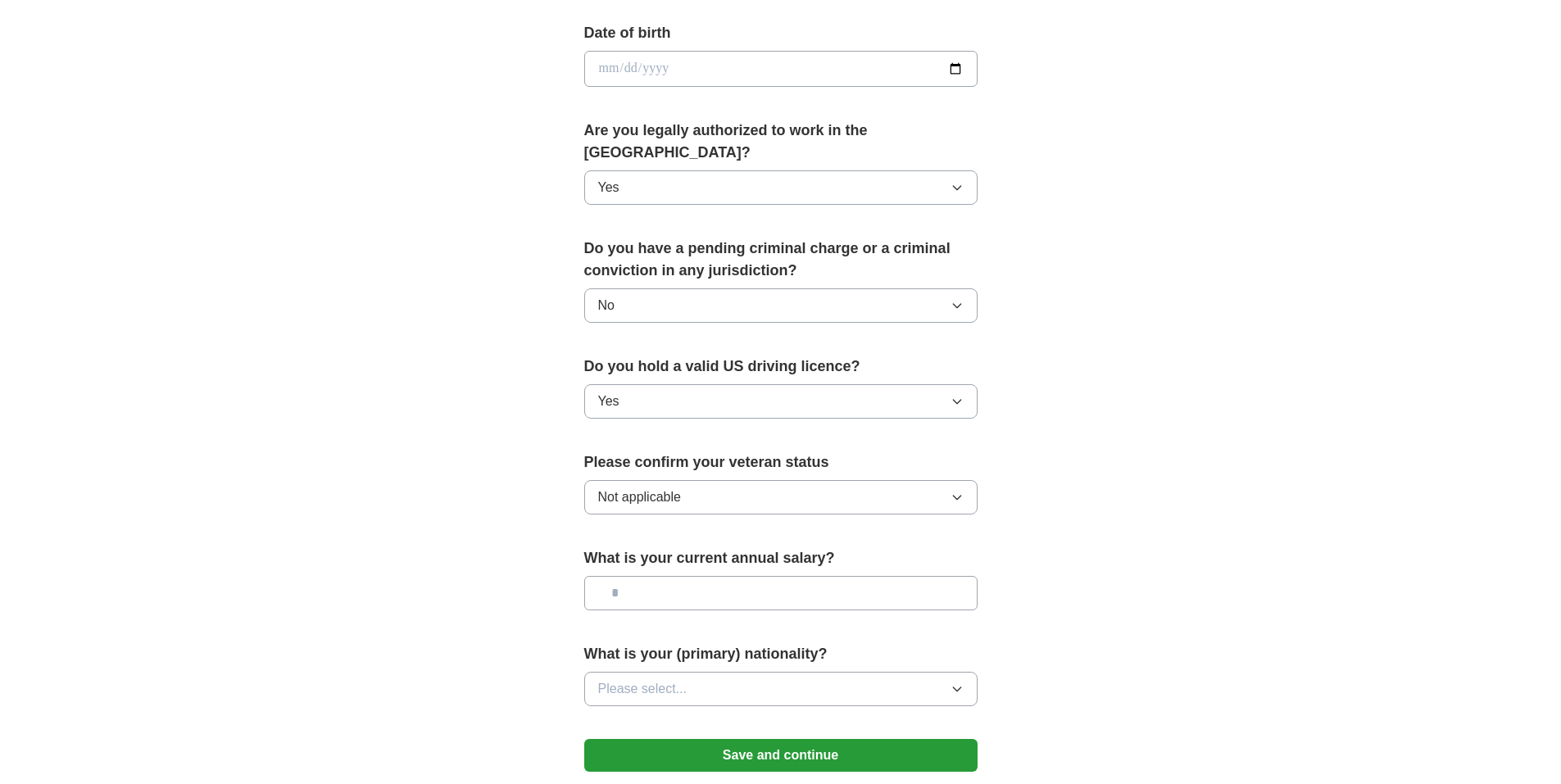
click at [707, 672] on button "Please select..." at bounding box center [780, 689] width 393 height 34
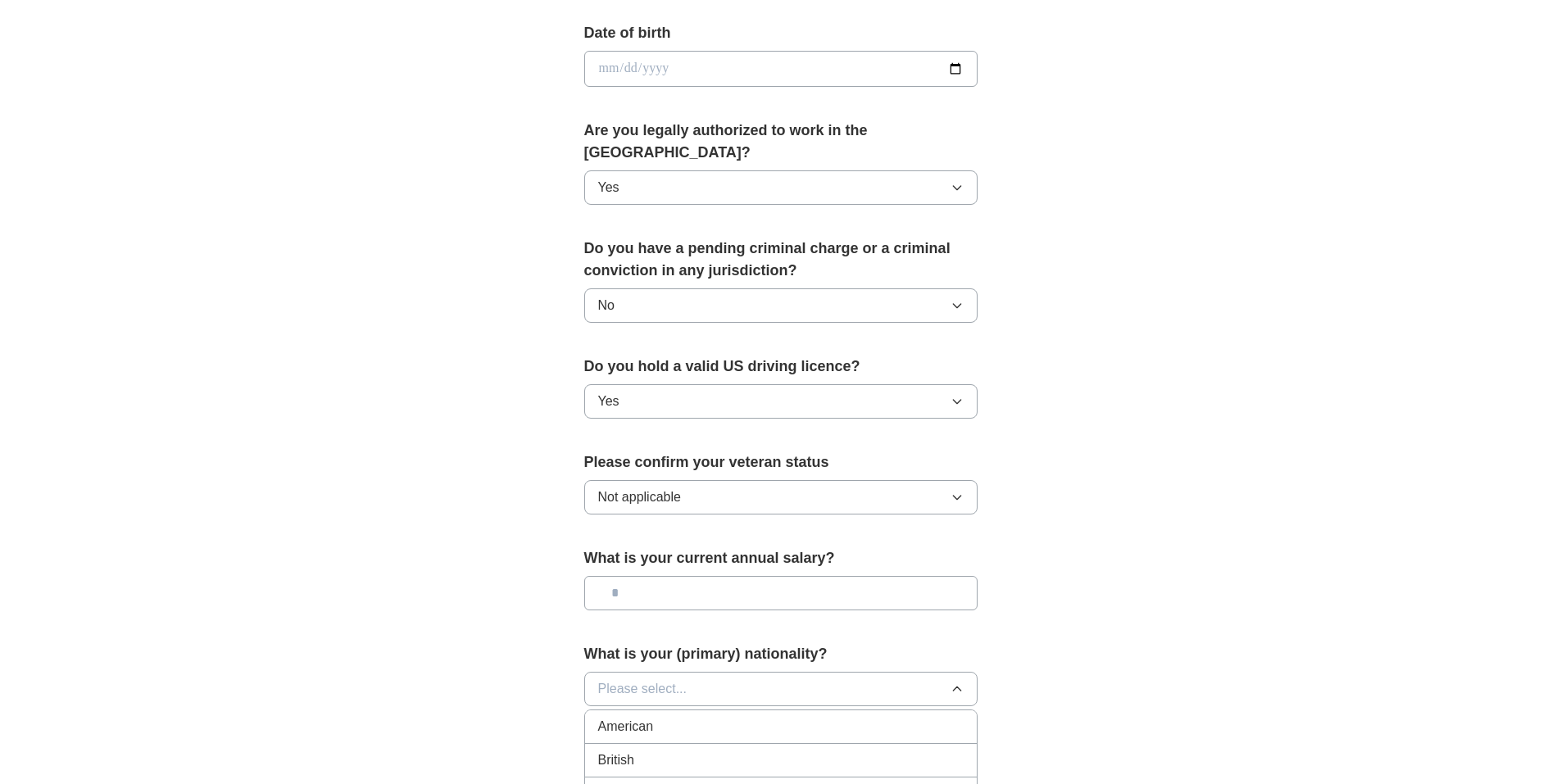
click at [659, 716] on div "American" at bounding box center [781, 726] width 366 height 20
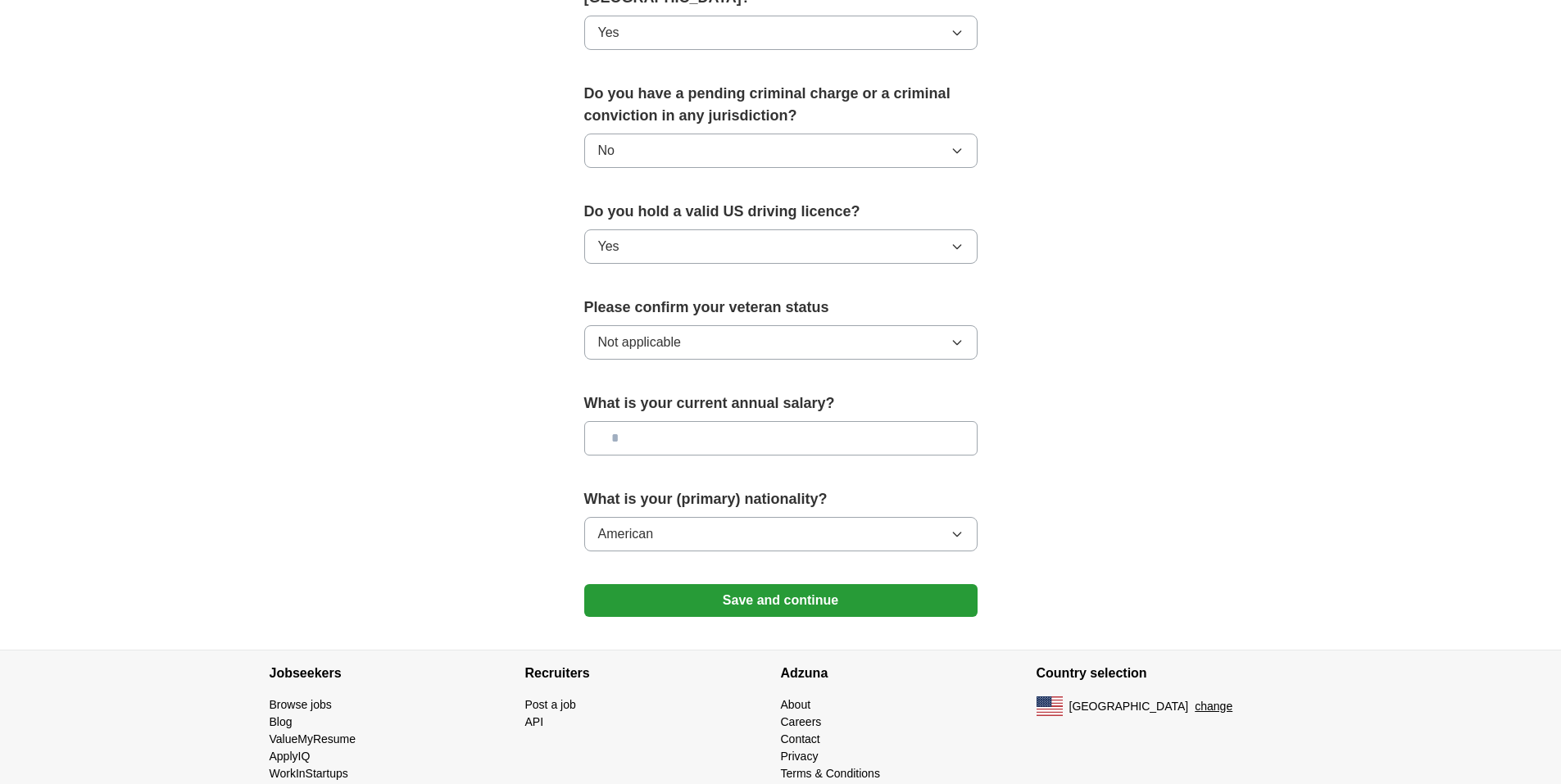
scroll to position [901, 0]
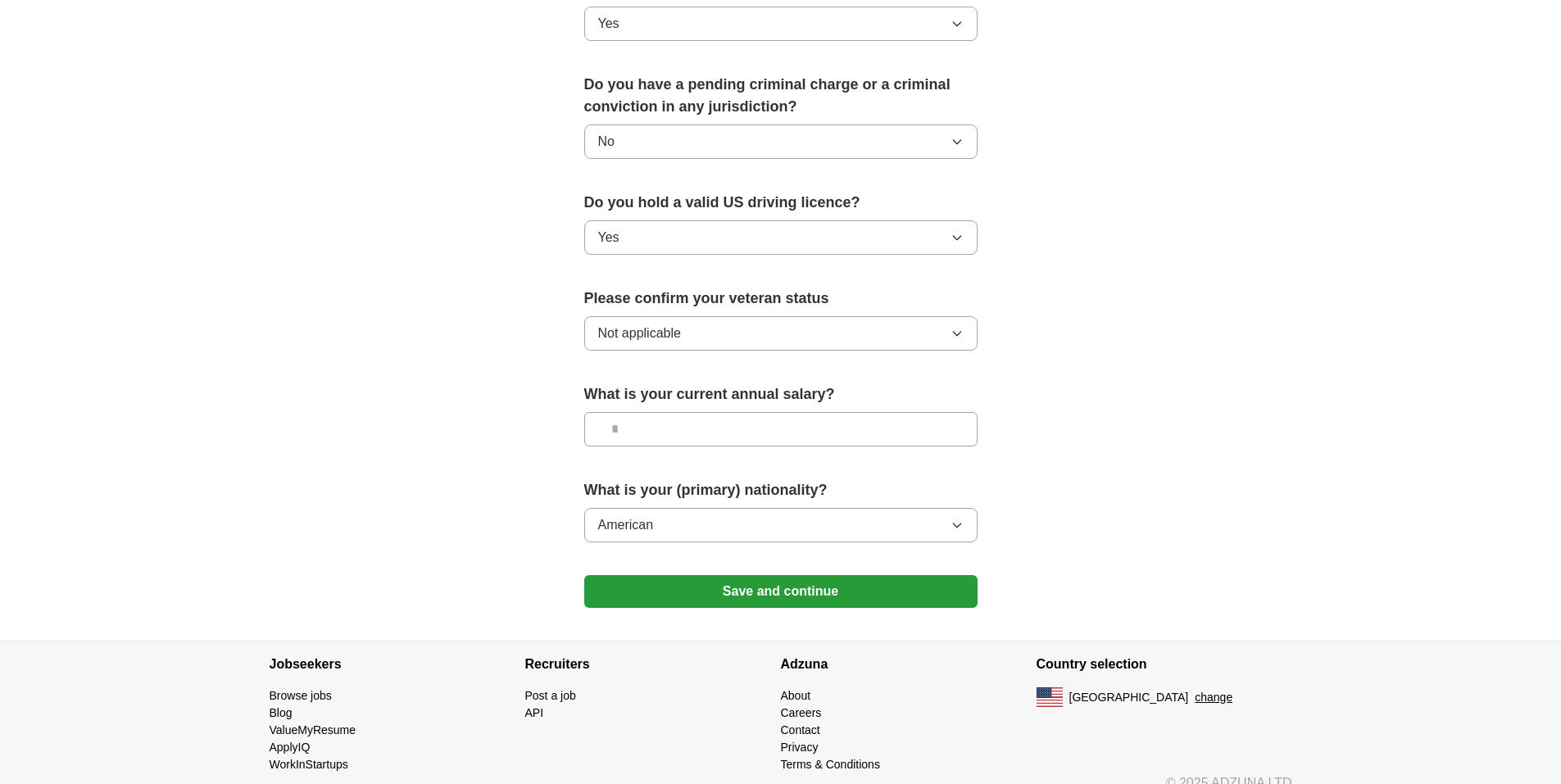
click at [738, 575] on button "Save and continue" at bounding box center [780, 591] width 393 height 32
